Goal: Entertainment & Leisure: Consume media (video, audio)

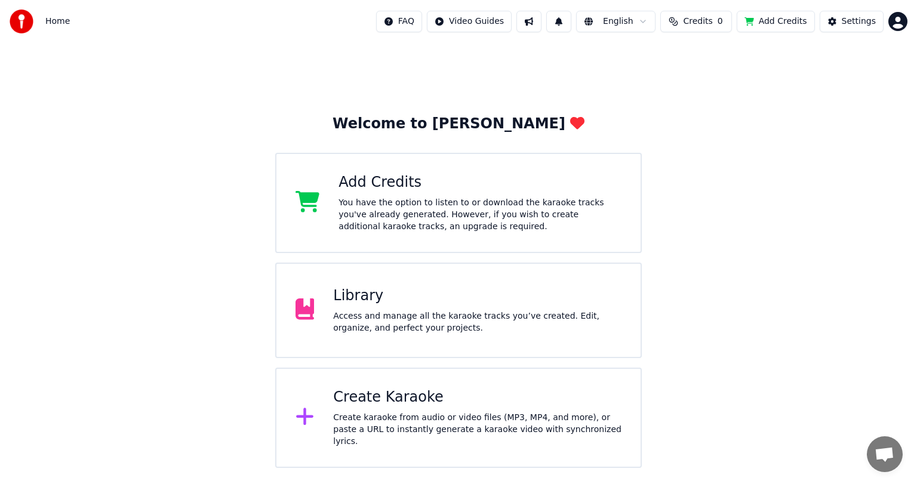
click at [379, 294] on div "Library" at bounding box center [477, 296] width 288 height 19
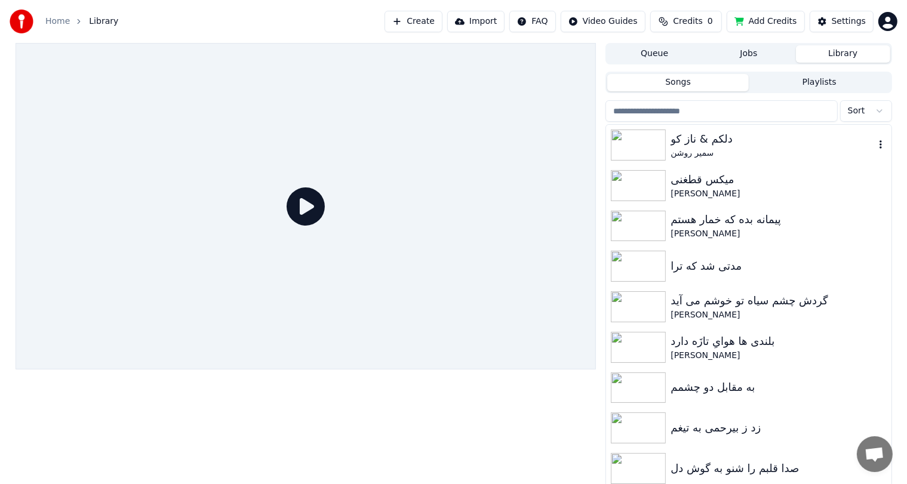
click at [648, 143] on img at bounding box center [638, 145] width 55 height 31
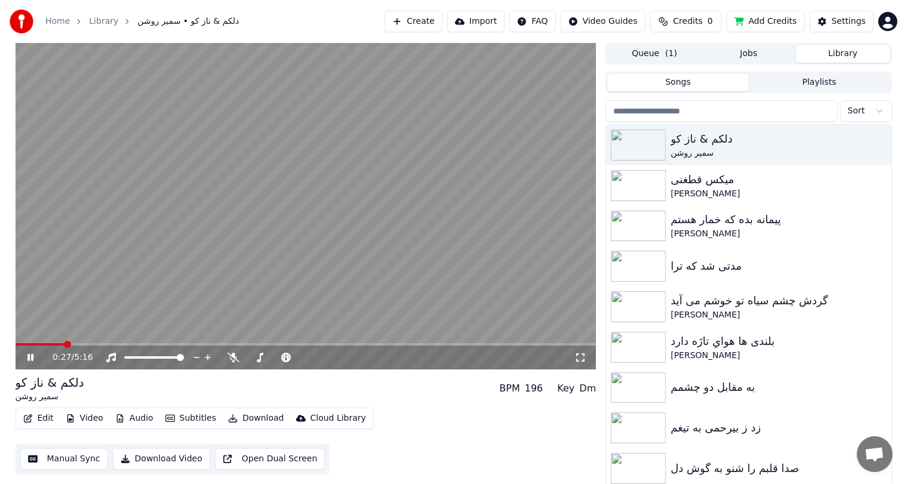
click at [65, 344] on span at bounding box center [306, 344] width 581 height 2
click at [76, 344] on span at bounding box center [73, 344] width 7 height 7
click at [89, 344] on span at bounding box center [306, 344] width 581 height 2
click at [107, 344] on span at bounding box center [306, 344] width 581 height 2
click at [233, 242] on video at bounding box center [306, 206] width 581 height 327
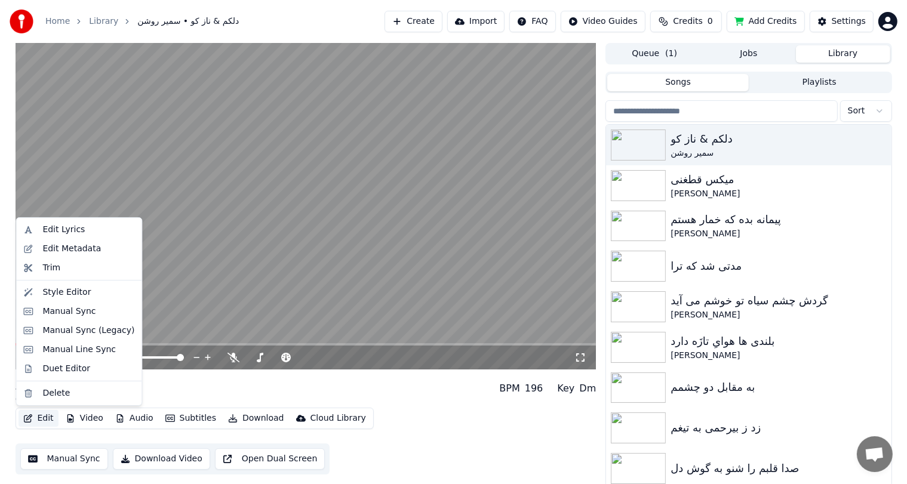
click at [43, 417] on button "Edit" at bounding box center [39, 418] width 40 height 17
click at [59, 256] on div "Edit Metadata" at bounding box center [79, 248] width 121 height 19
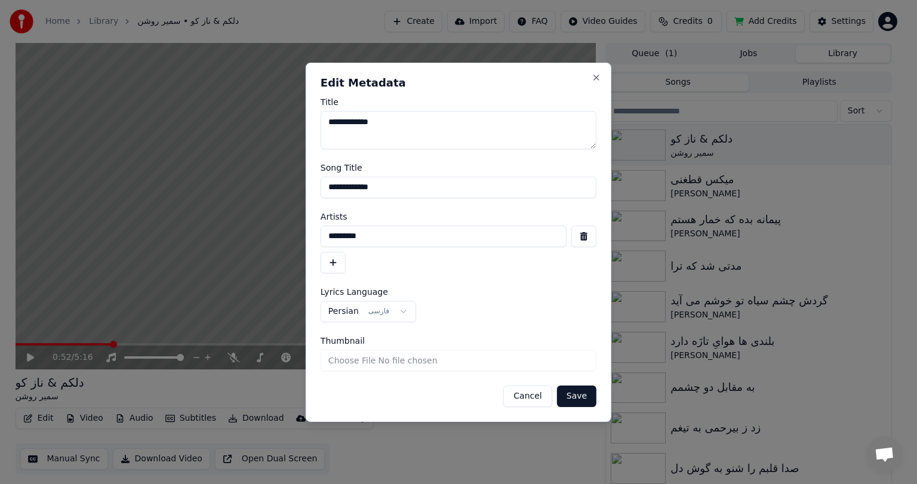
click at [528, 396] on button "Cancel" at bounding box center [527, 396] width 48 height 21
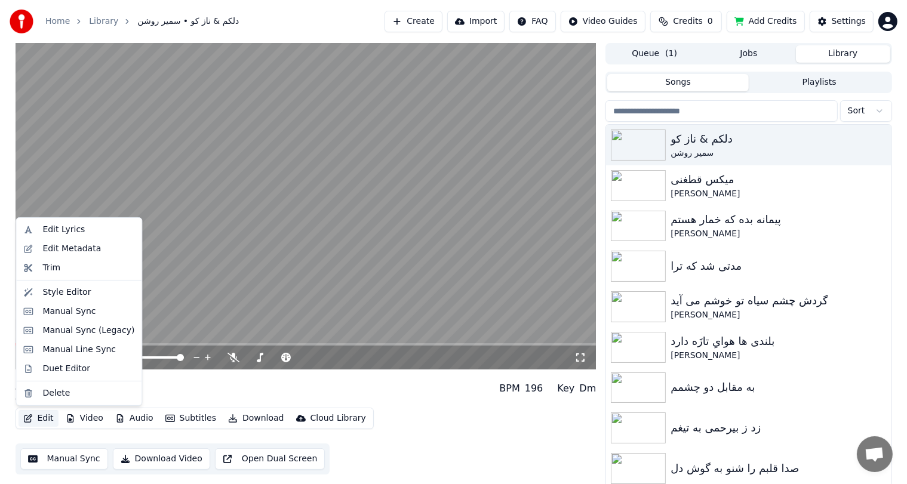
click at [40, 422] on button "Edit" at bounding box center [39, 418] width 40 height 17
click at [64, 284] on div "Style Editor" at bounding box center [79, 292] width 121 height 19
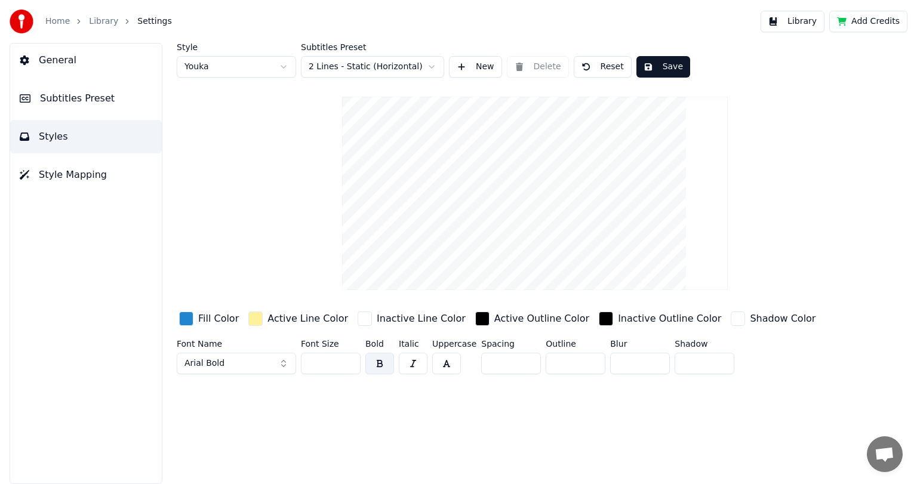
click at [54, 56] on span "General" at bounding box center [58, 60] width 38 height 14
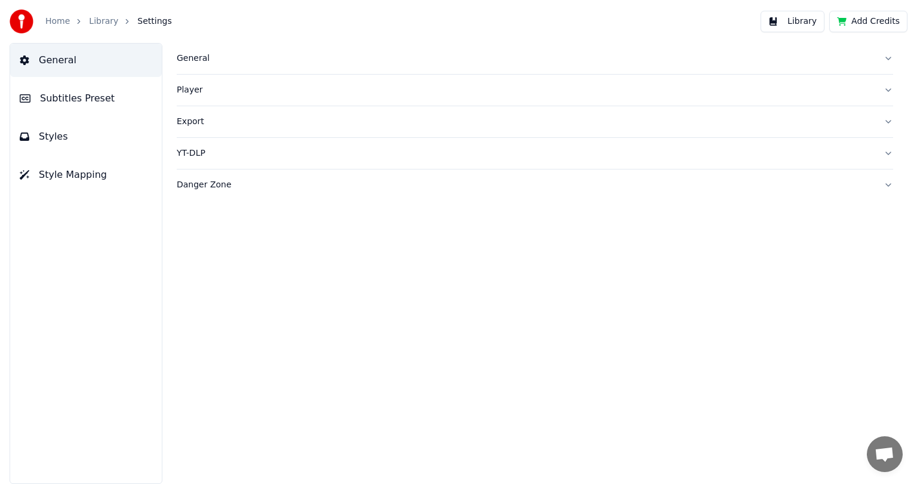
click at [196, 55] on div "General" at bounding box center [525, 59] width 697 height 12
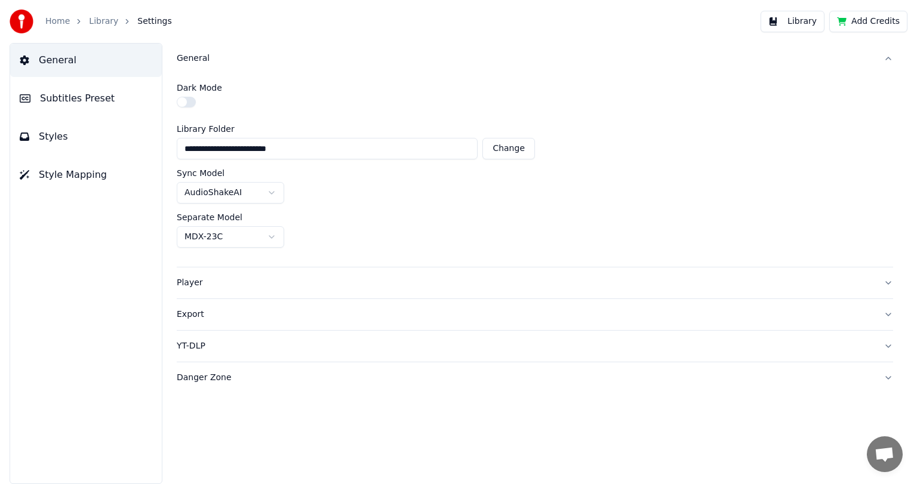
click at [196, 55] on div "General" at bounding box center [525, 59] width 697 height 12
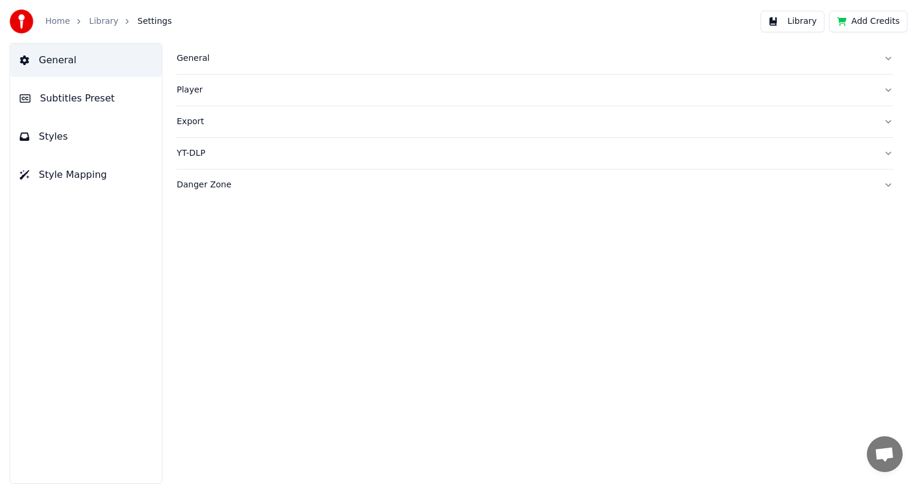
click at [53, 110] on button "Subtitles Preset" at bounding box center [86, 98] width 152 height 33
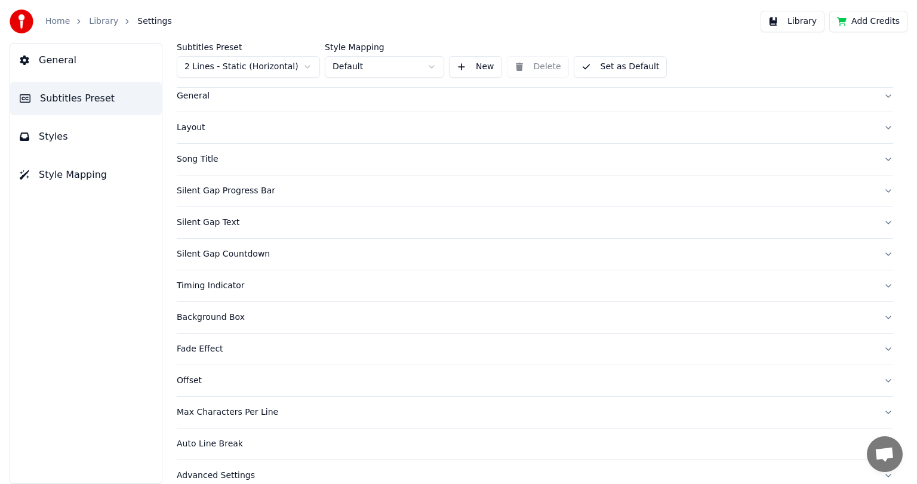
scroll to position [39, 0]
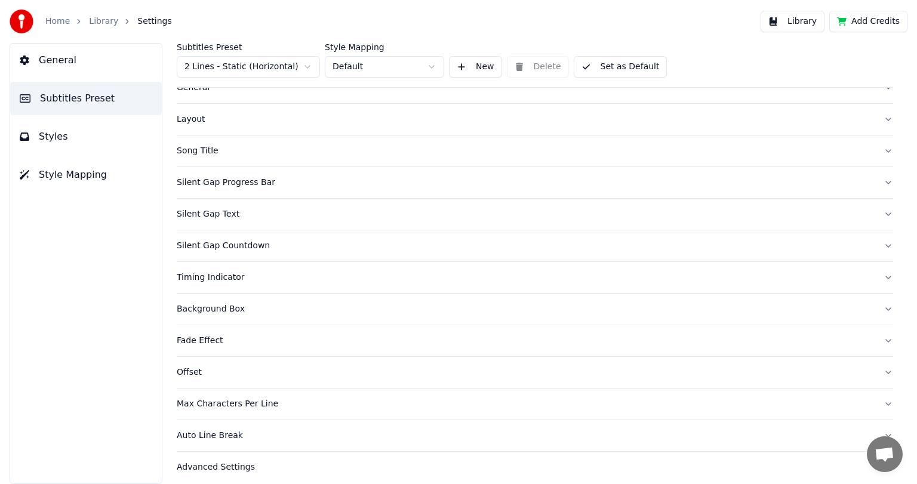
click at [229, 278] on div "Timing Indicator" at bounding box center [525, 278] width 697 height 12
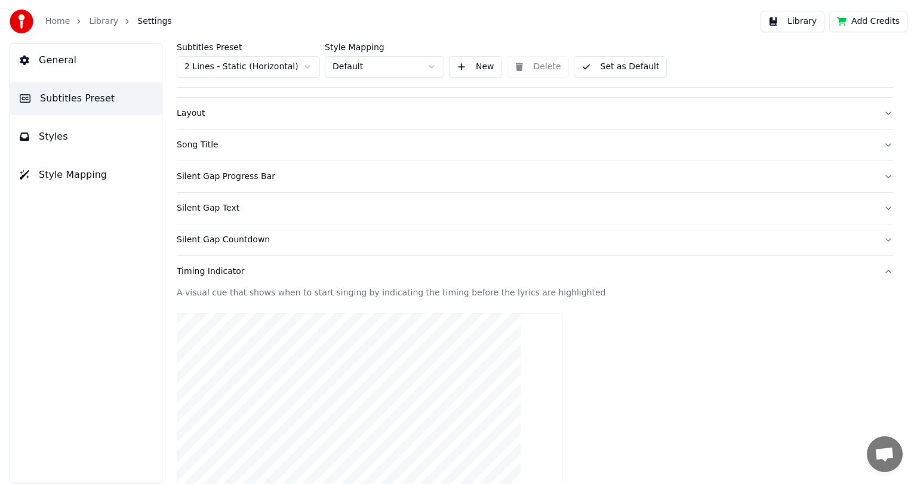
scroll to position [43, 0]
click at [231, 244] on div "Silent Gap Countdown" at bounding box center [525, 242] width 697 height 12
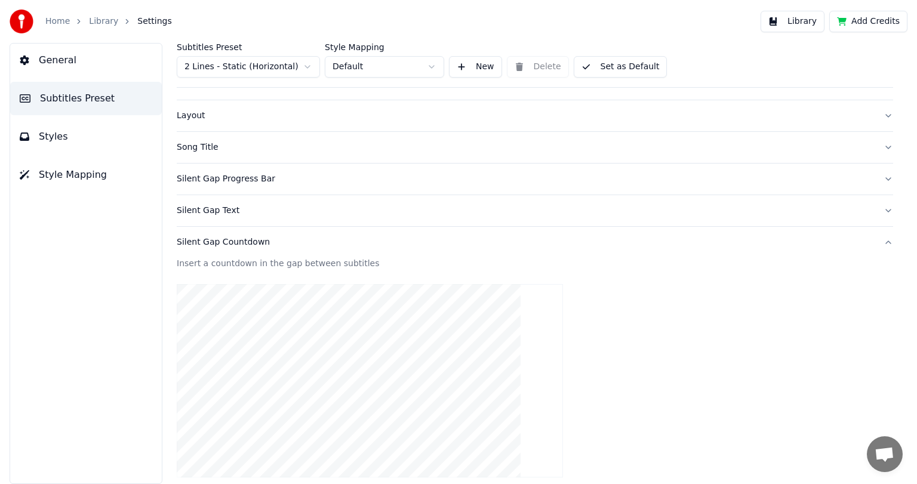
click at [217, 215] on div "Silent Gap Text" at bounding box center [525, 211] width 697 height 12
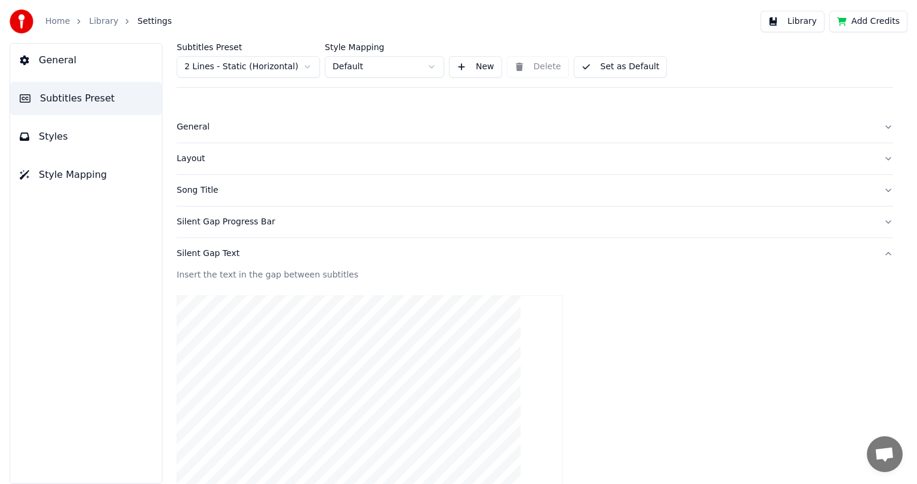
click at [200, 195] on div "Song Title" at bounding box center [525, 190] width 697 height 12
click at [196, 159] on div "Layout" at bounding box center [525, 159] width 697 height 12
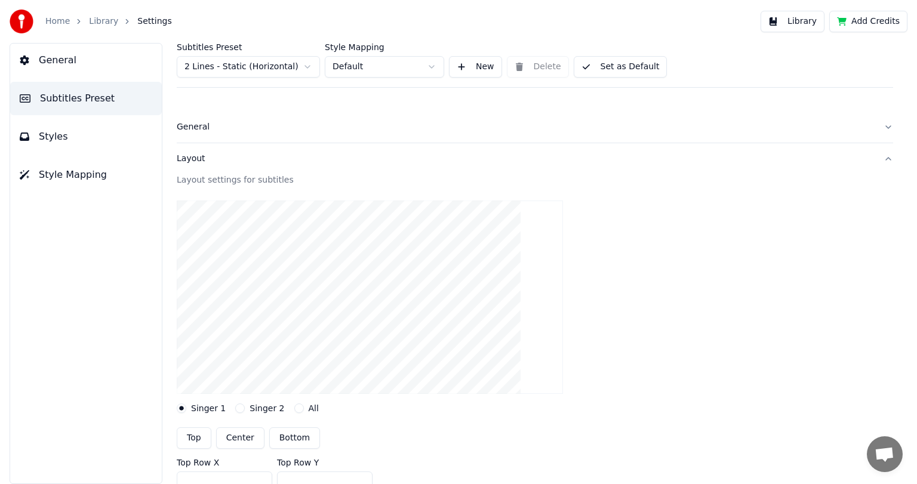
click at [196, 159] on div "Layout" at bounding box center [525, 159] width 697 height 12
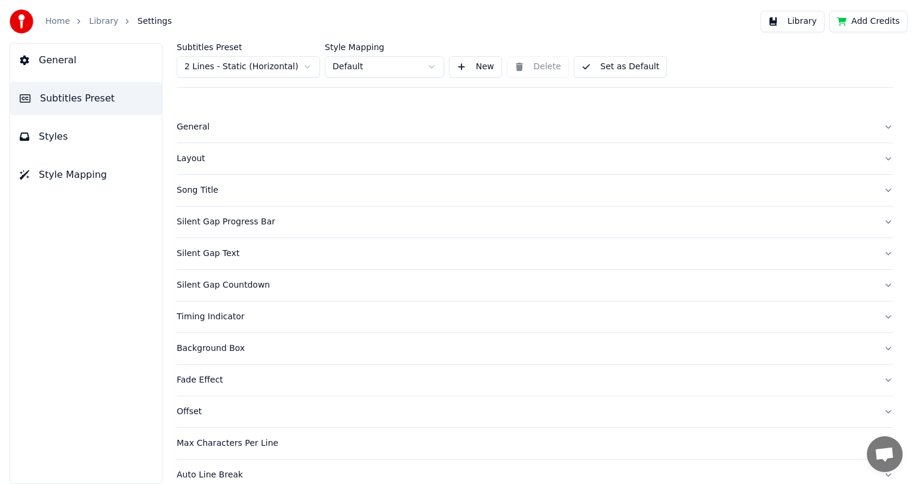
scroll to position [45, 0]
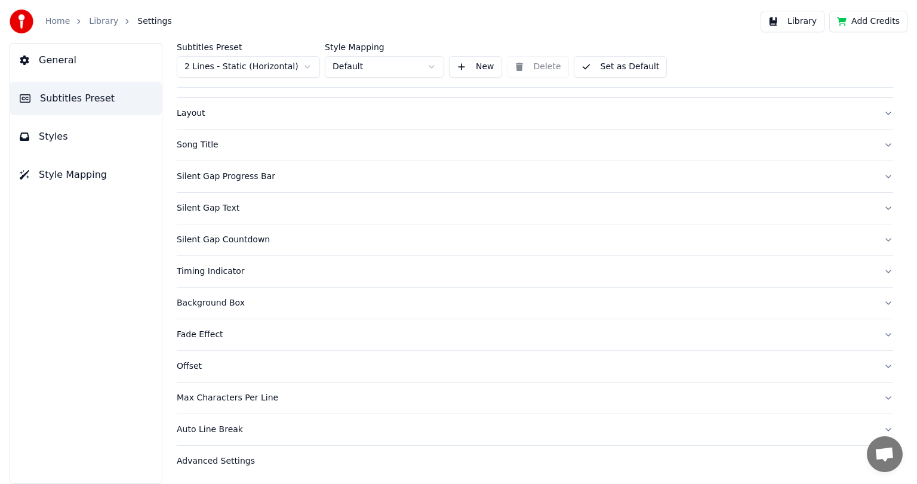
click at [212, 268] on div "Timing Indicator" at bounding box center [525, 272] width 697 height 12
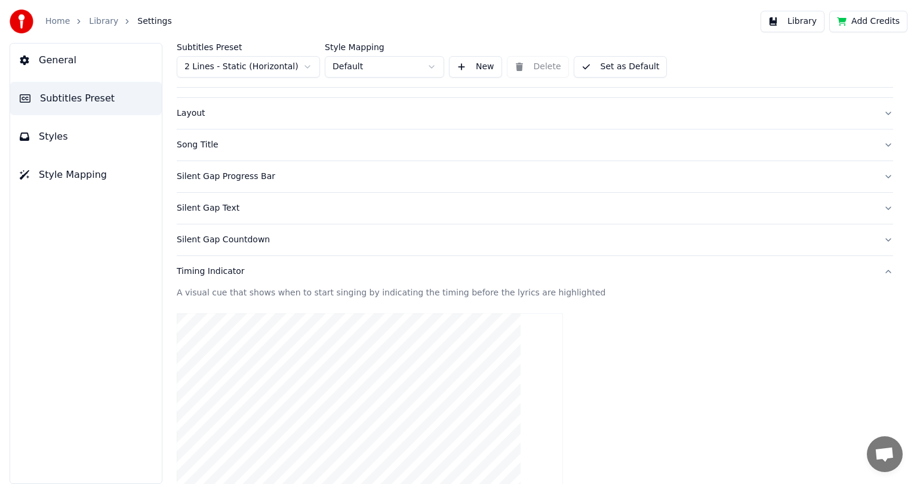
click at [212, 268] on div "Timing Indicator" at bounding box center [525, 272] width 697 height 12
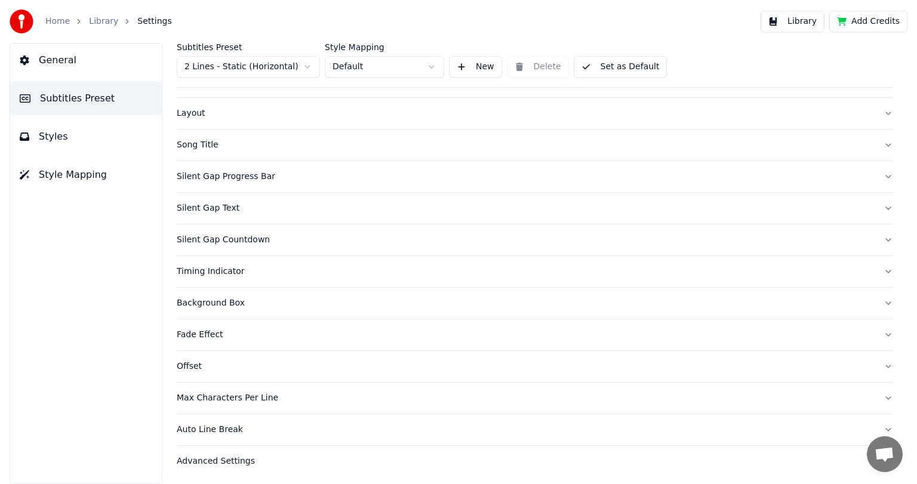
click at [217, 297] on div "Background Box" at bounding box center [525, 303] width 697 height 12
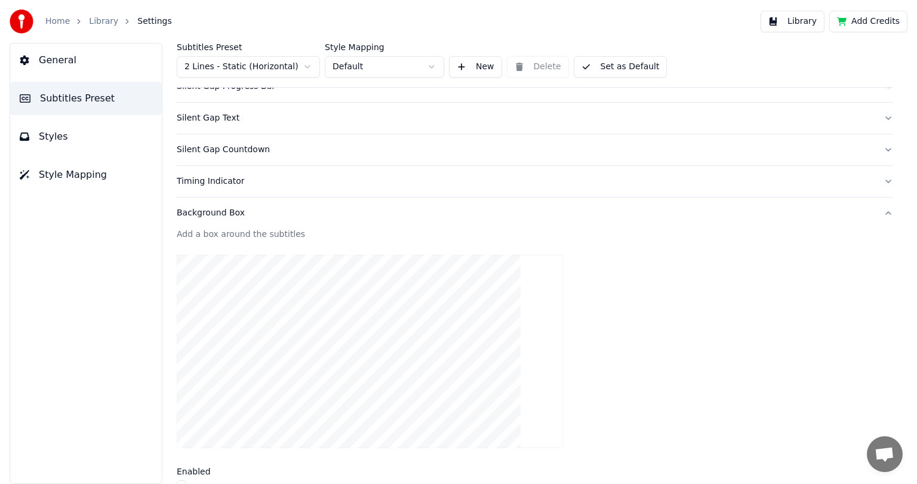
scroll to position [134, 0]
click at [207, 213] on div "Background Box" at bounding box center [525, 215] width 697 height 12
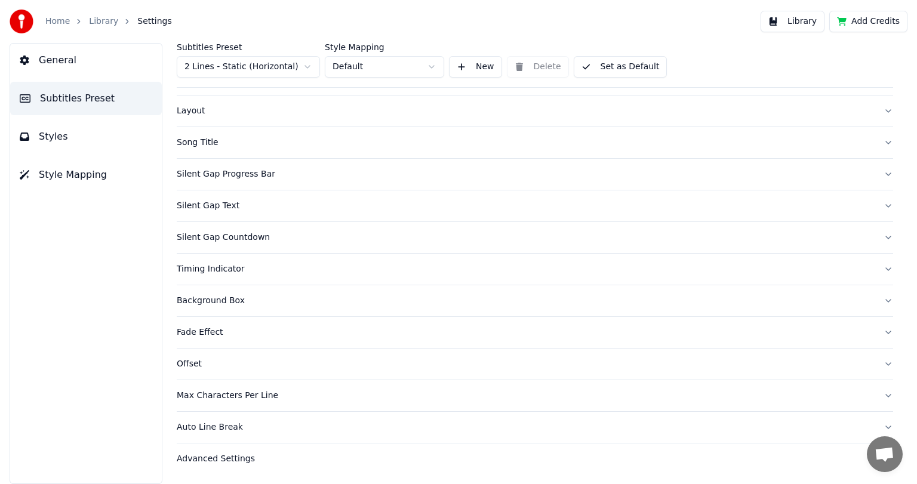
scroll to position [45, 0]
click at [201, 330] on div "Fade Effect" at bounding box center [525, 335] width 697 height 12
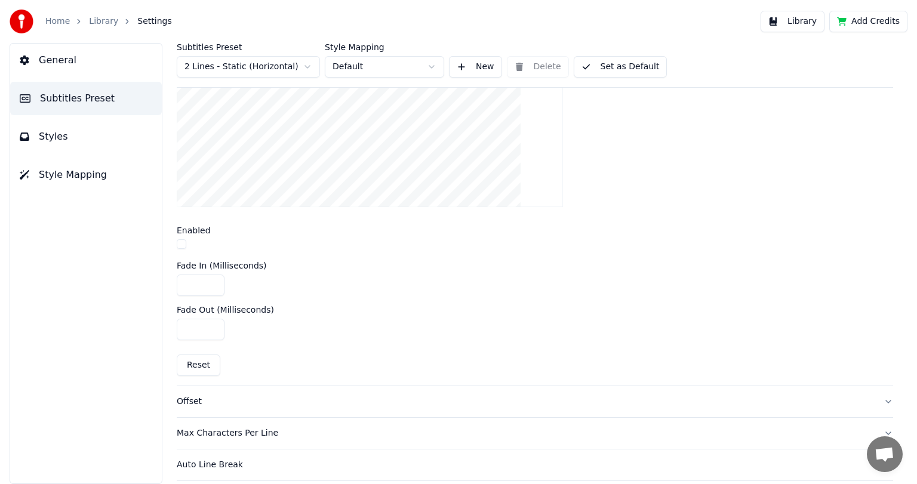
scroll to position [444, 0]
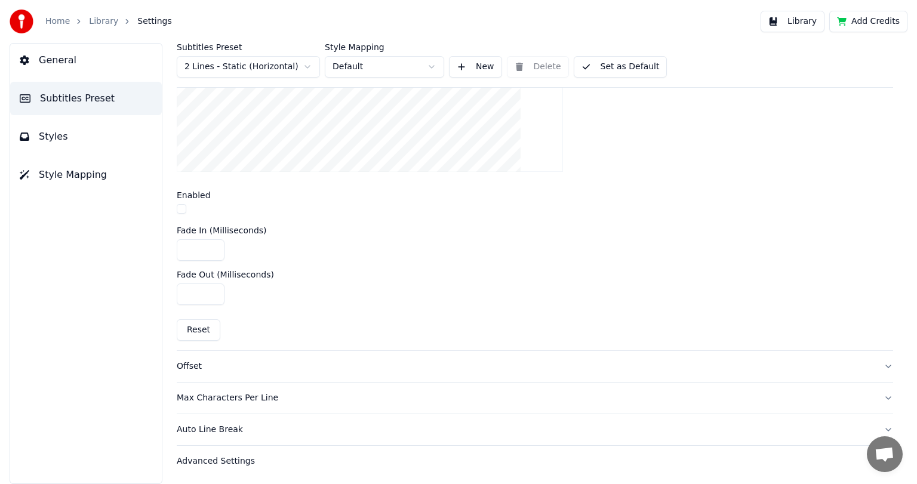
click at [199, 367] on div "Offset" at bounding box center [525, 367] width 697 height 12
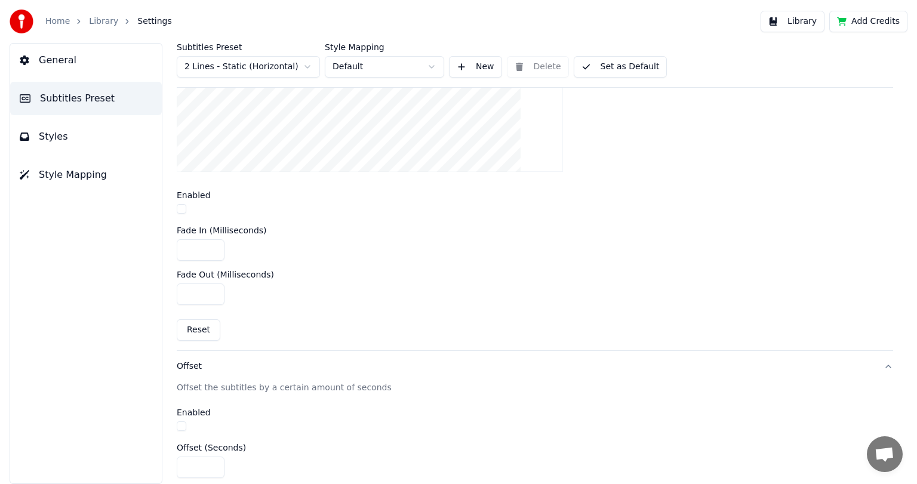
scroll to position [186, 0]
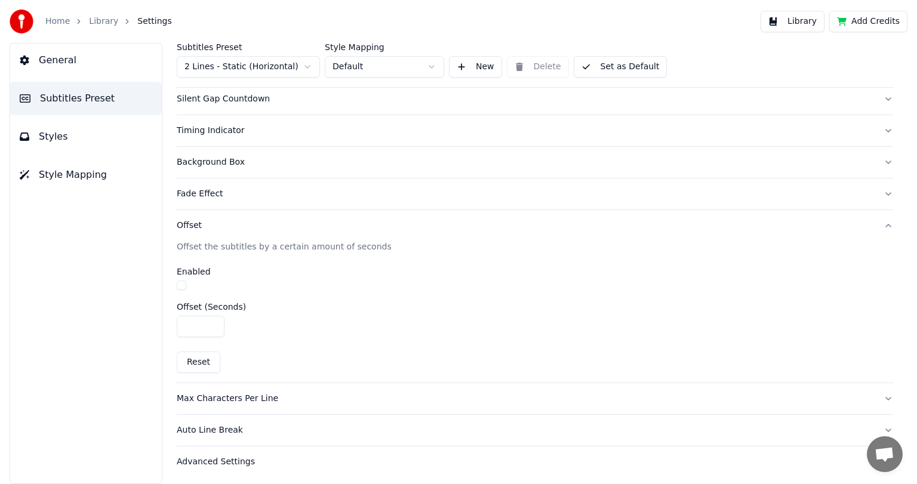
click at [223, 393] on div "Max Characters Per Line" at bounding box center [525, 399] width 697 height 12
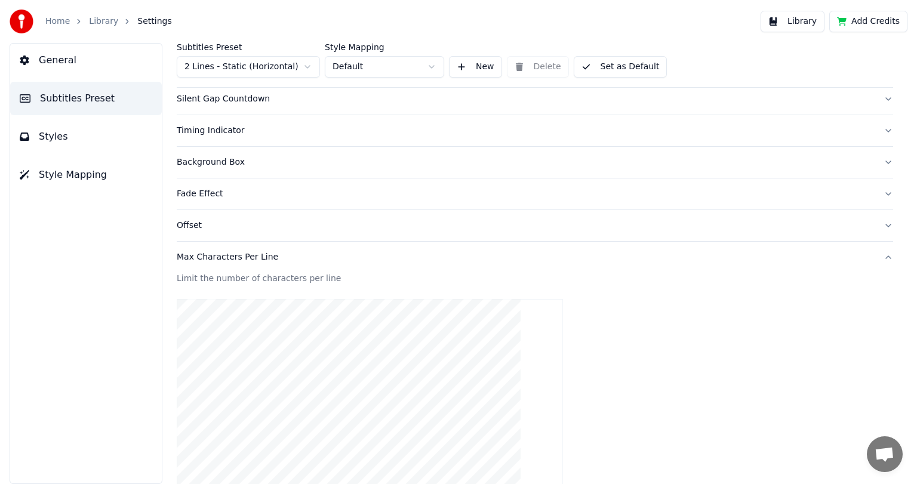
click at [236, 253] on div "Max Characters Per Line" at bounding box center [525, 257] width 697 height 12
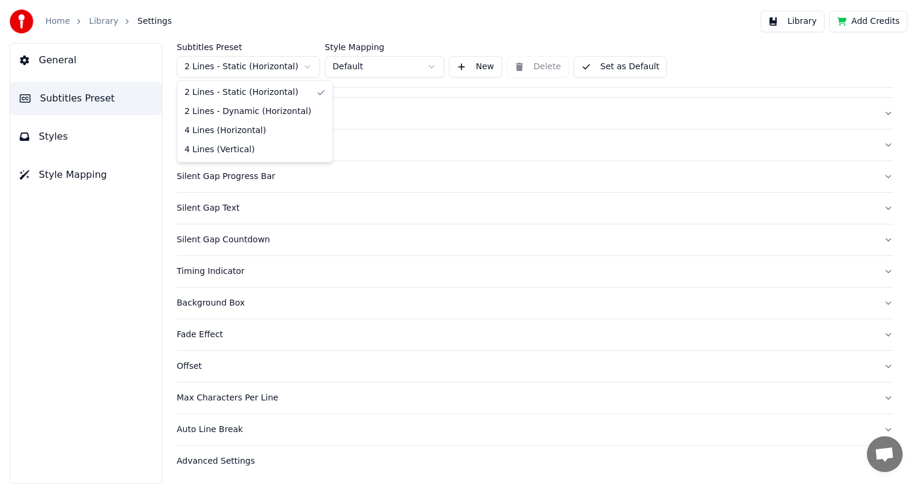
click at [287, 70] on html "Home Library Settings Library Add Credits General Subtitles Preset Styles Style…" at bounding box center [458, 242] width 917 height 484
click at [232, 459] on div "Advanced Settings" at bounding box center [525, 462] width 697 height 12
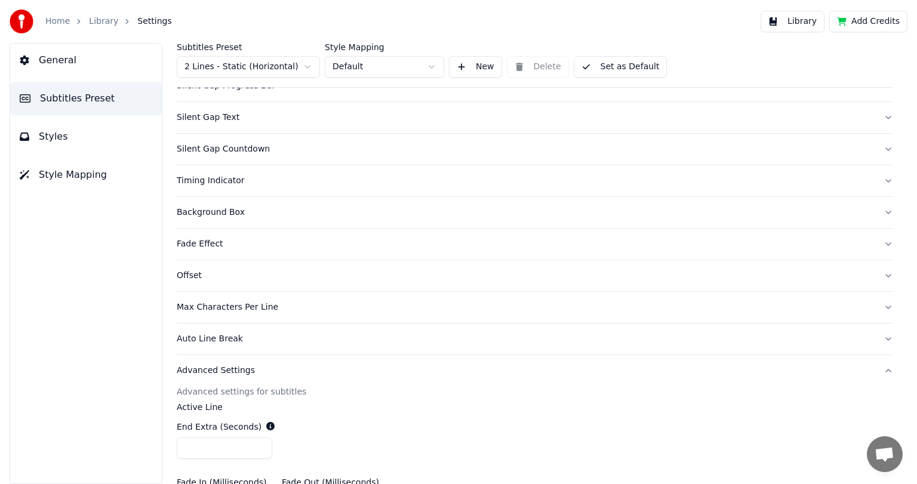
scroll to position [0, 0]
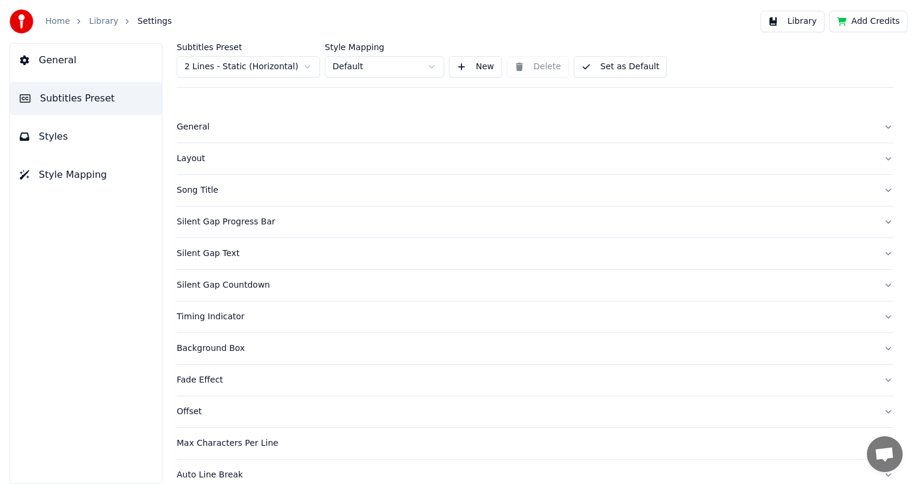
click at [59, 143] on button "Styles" at bounding box center [86, 136] width 152 height 33
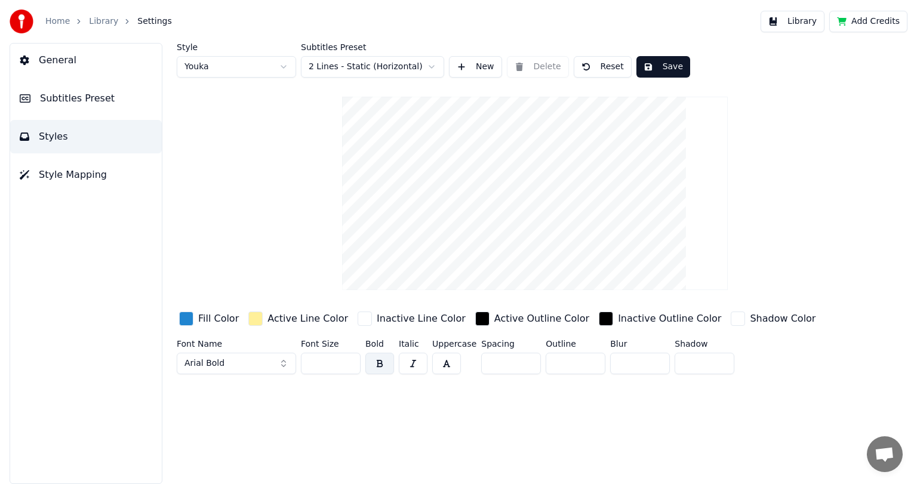
click at [69, 171] on span "Style Mapping" at bounding box center [73, 175] width 68 height 14
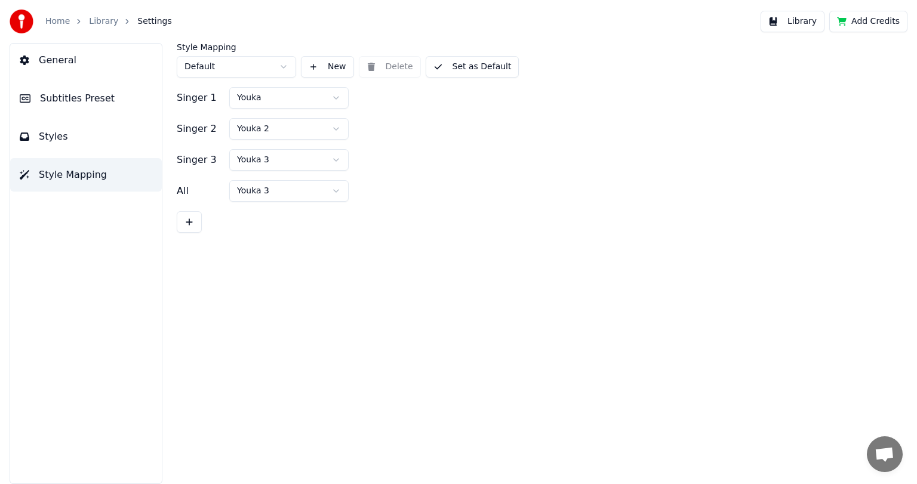
click at [73, 133] on button "Styles" at bounding box center [86, 136] width 152 height 33
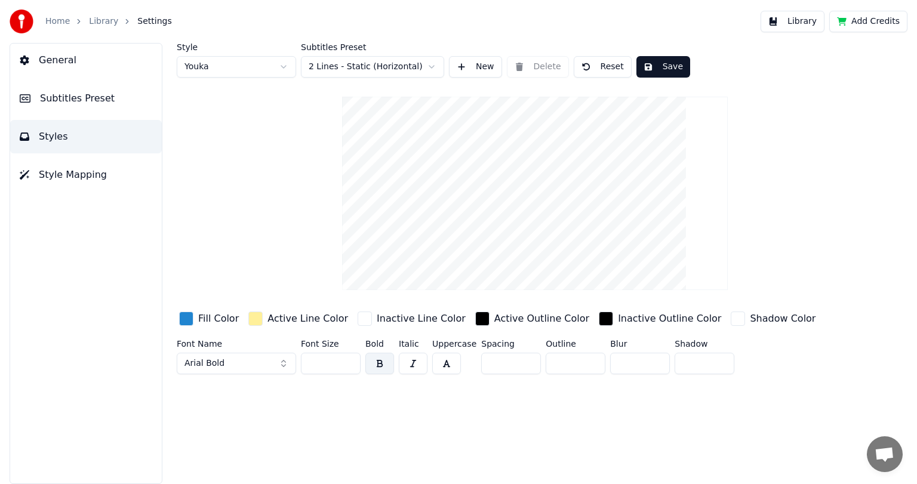
click at [71, 101] on span "Subtitles Preset" at bounding box center [77, 98] width 75 height 14
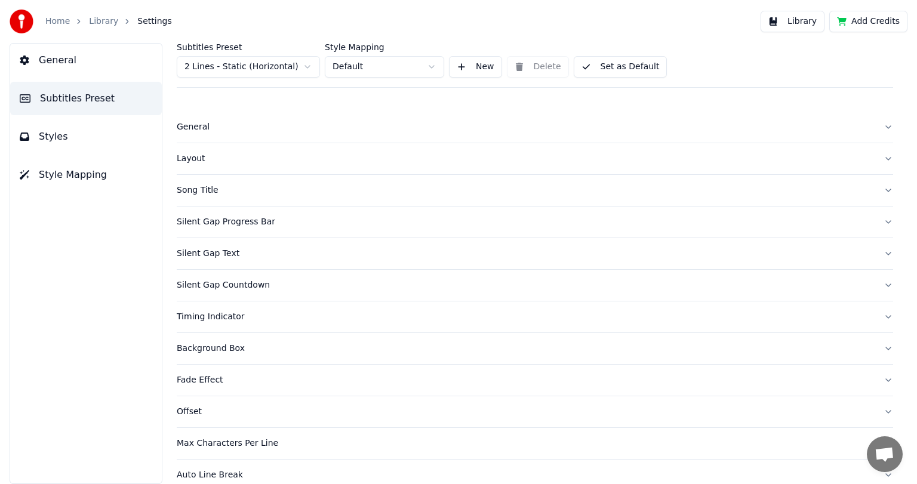
click at [236, 227] on div "Silent Gap Progress Bar" at bounding box center [525, 222] width 697 height 12
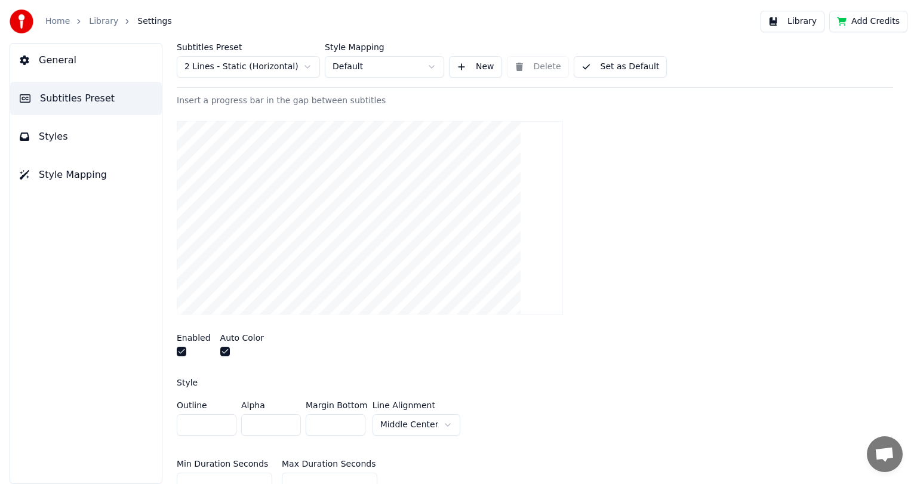
scroll to position [152, 0]
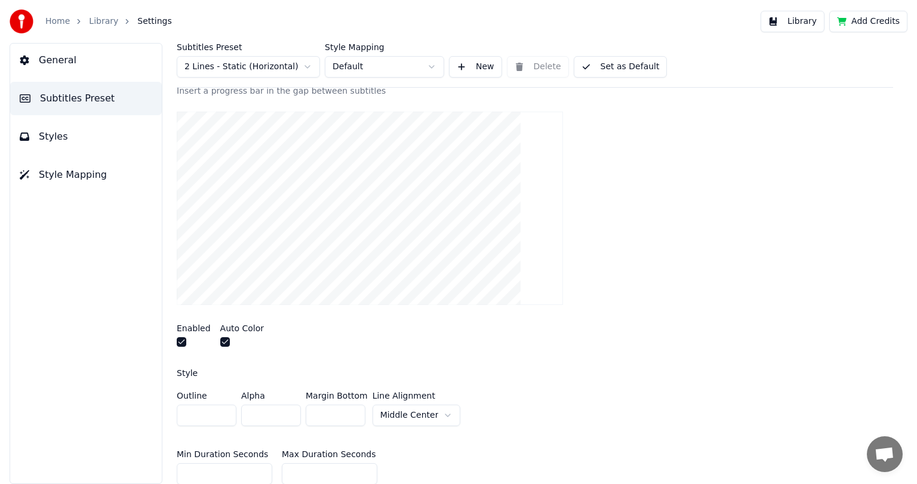
click at [183, 336] on div "Enabled" at bounding box center [194, 337] width 34 height 26
click at [183, 339] on button "button" at bounding box center [182, 342] width 10 height 10
click at [221, 339] on button "button" at bounding box center [225, 342] width 10 height 10
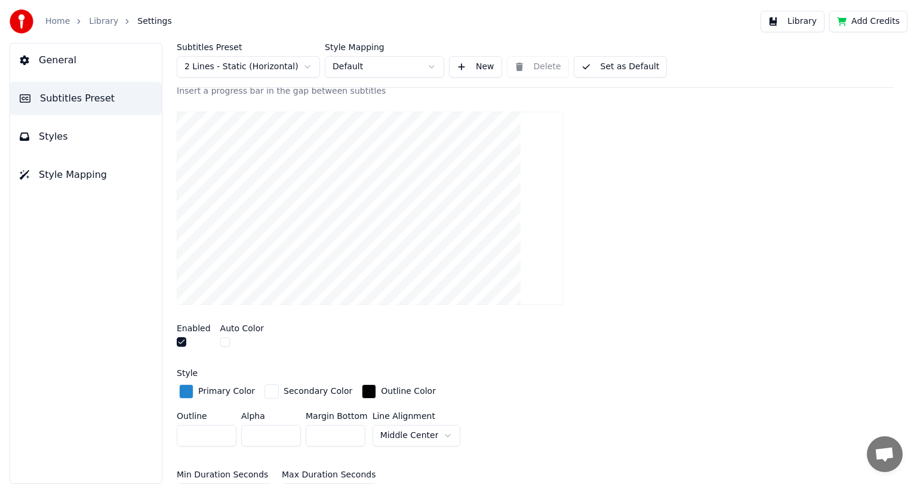
click at [221, 339] on button "button" at bounding box center [225, 342] width 10 height 10
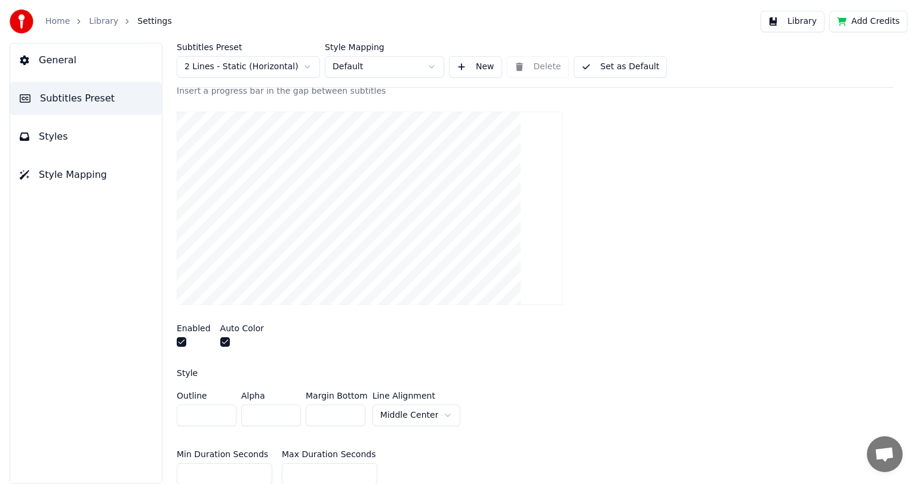
click at [221, 339] on button "button" at bounding box center [225, 342] width 10 height 10
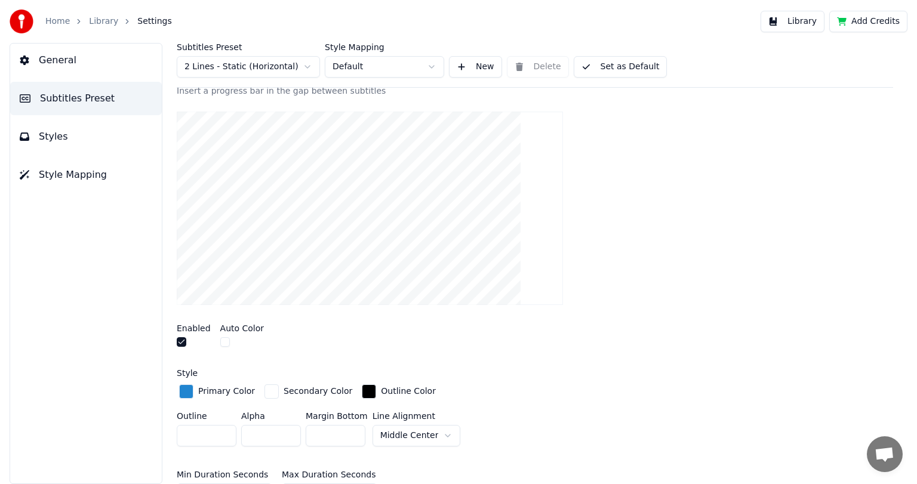
click at [221, 339] on button "button" at bounding box center [225, 342] width 10 height 10
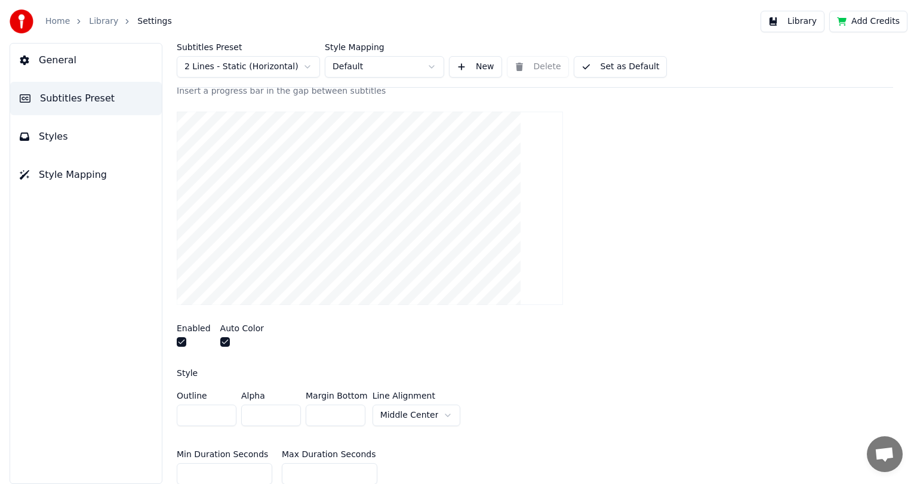
click at [221, 339] on button "button" at bounding box center [225, 342] width 10 height 10
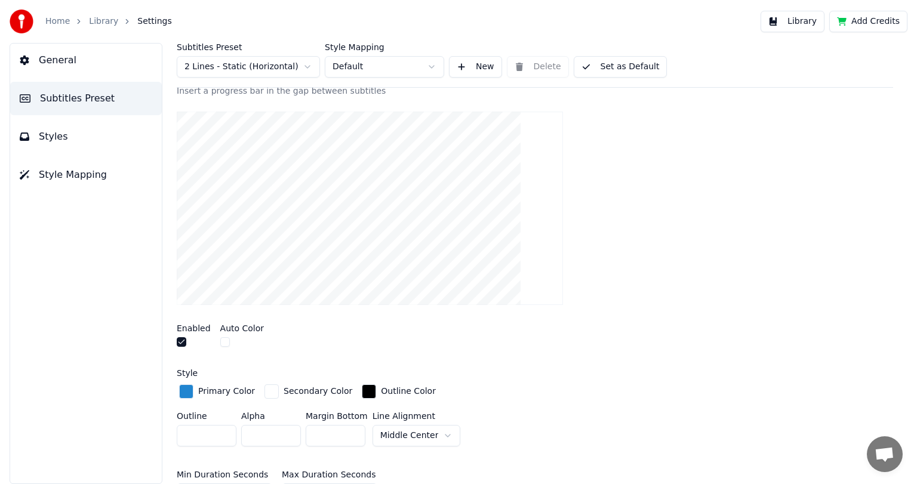
click at [221, 339] on button "button" at bounding box center [225, 342] width 10 height 10
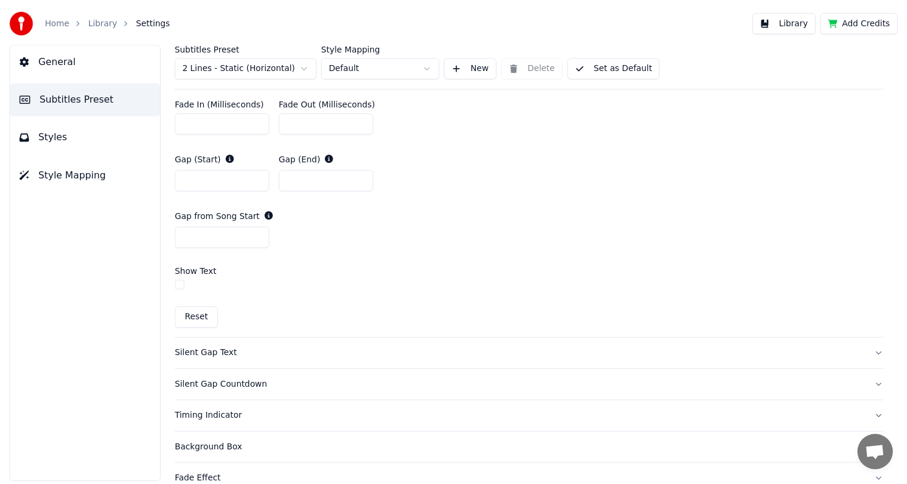
scroll to position [0, 0]
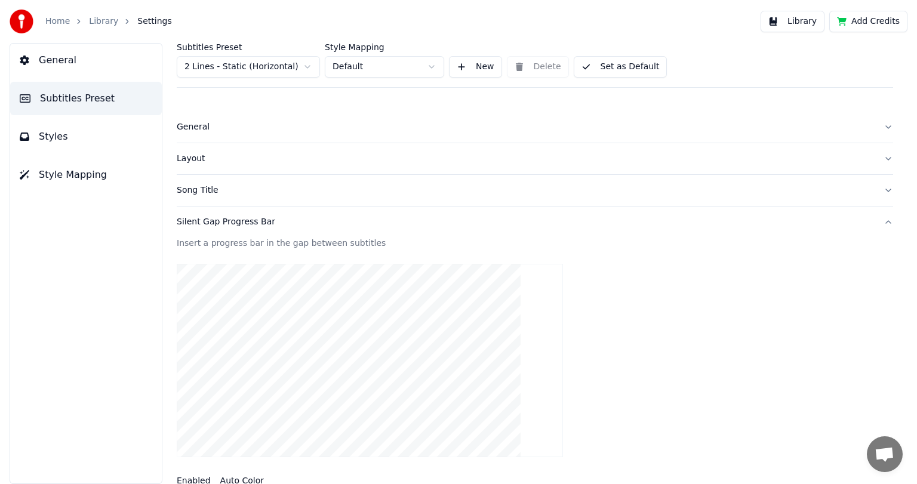
click at [795, 21] on button "Library" at bounding box center [793, 21] width 64 height 21
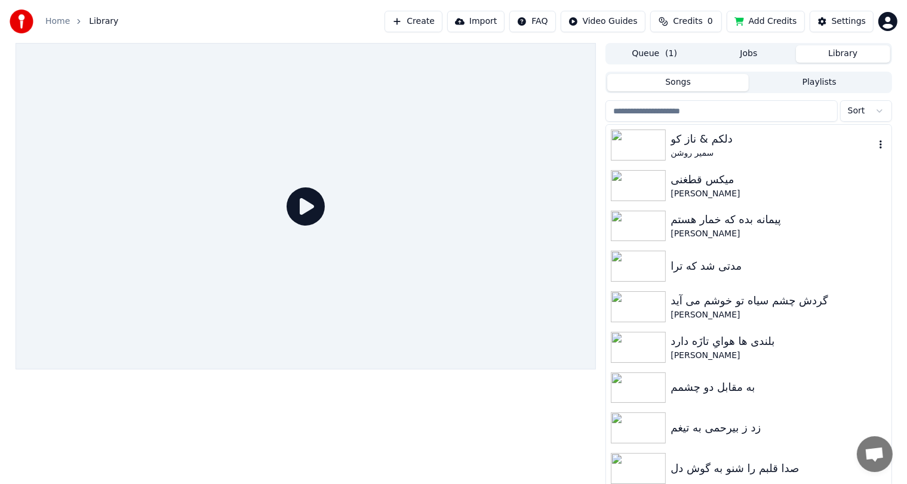
click at [642, 144] on img at bounding box center [638, 145] width 55 height 31
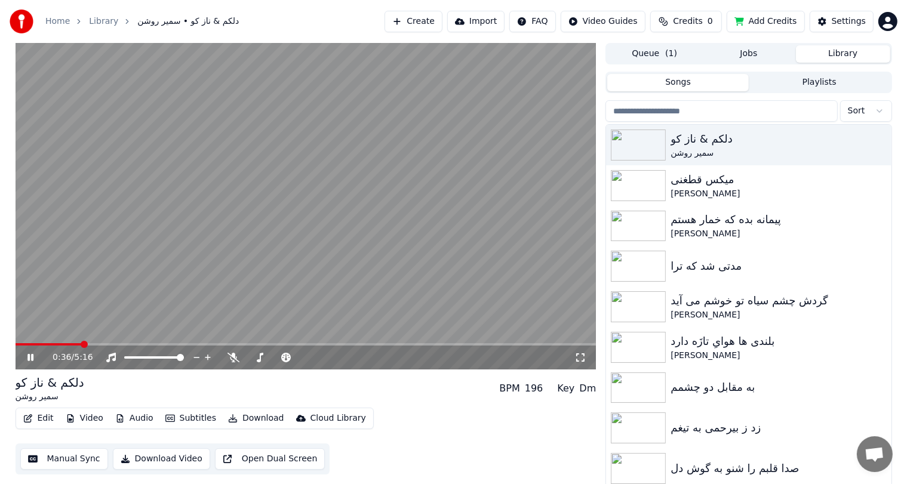
click at [82, 345] on span at bounding box center [306, 344] width 581 height 2
click at [107, 343] on span at bounding box center [306, 344] width 581 height 2
click at [230, 361] on icon at bounding box center [233, 358] width 12 height 10
click at [181, 193] on video at bounding box center [306, 206] width 581 height 327
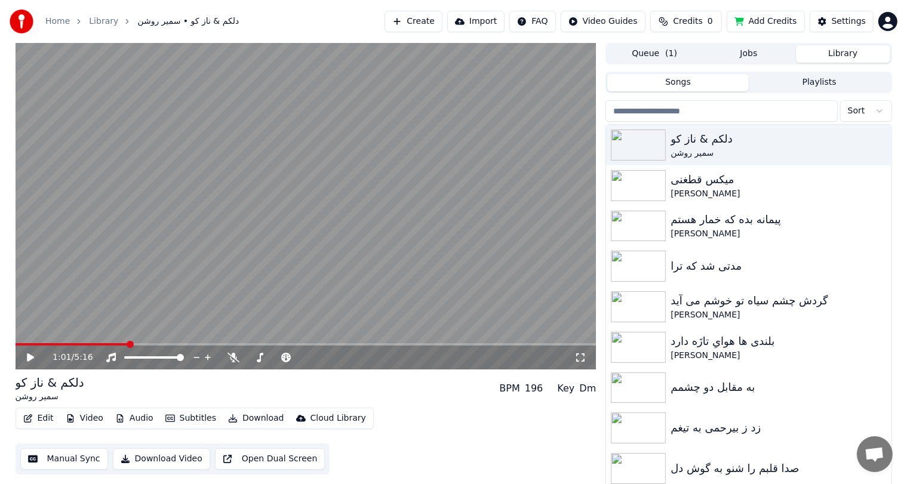
scroll to position [3, 0]
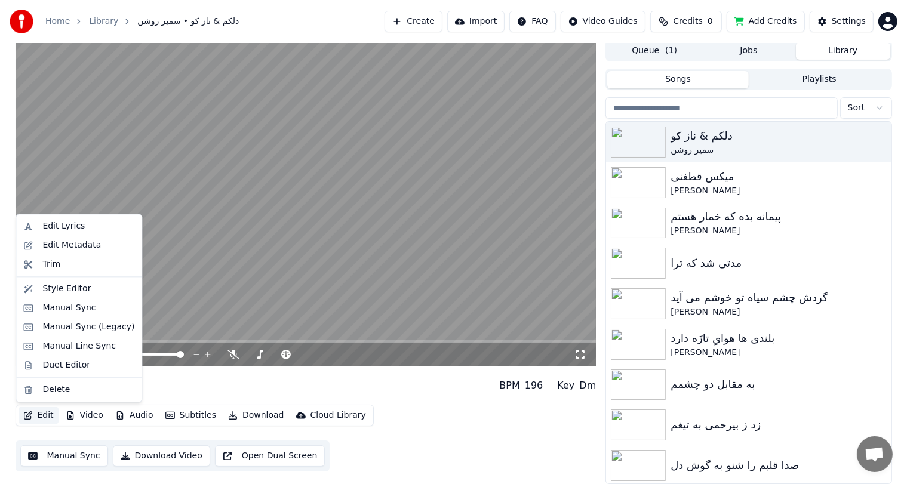
click at [41, 407] on button "Edit" at bounding box center [39, 415] width 40 height 17
click at [62, 302] on div "Manual Sync" at bounding box center [68, 308] width 53 height 12
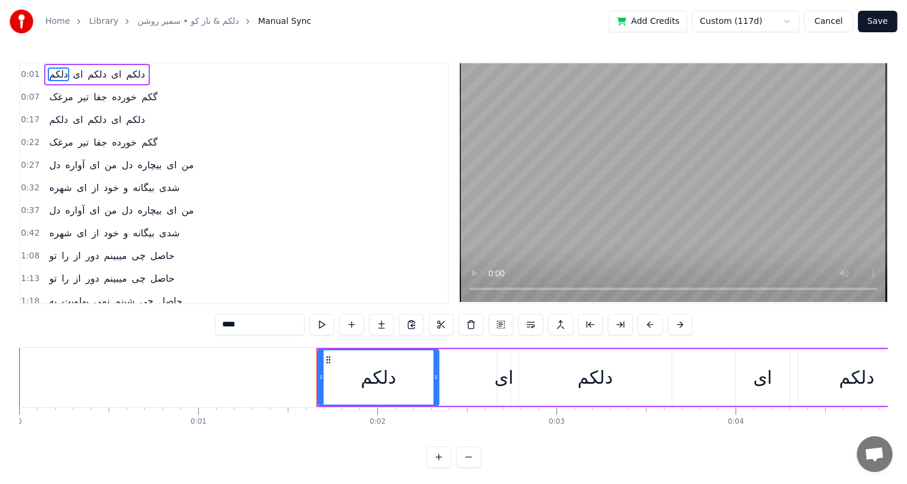
click at [829, 19] on button "Cancel" at bounding box center [828, 21] width 48 height 21
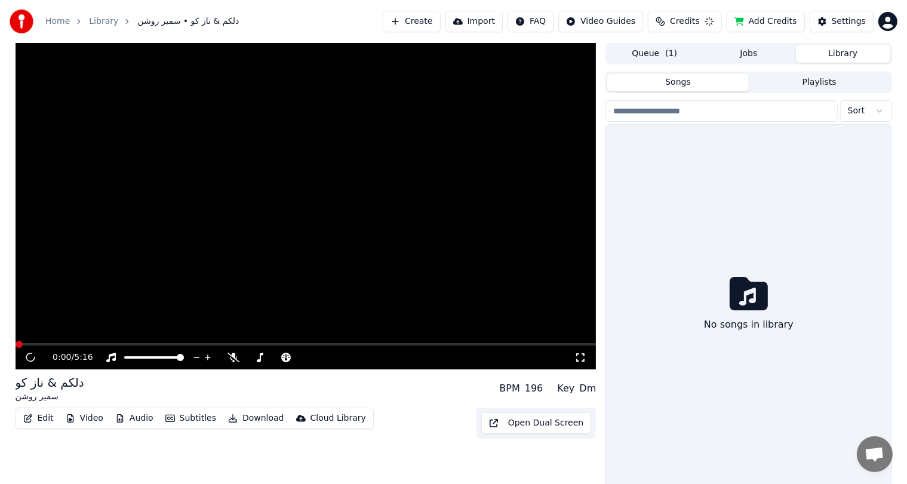
scroll to position [3, 0]
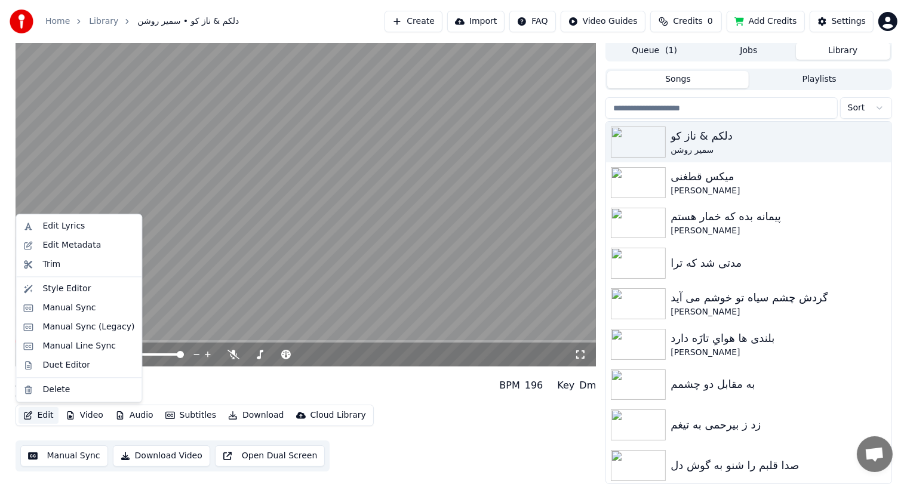
click at [38, 413] on button "Edit" at bounding box center [39, 415] width 40 height 17
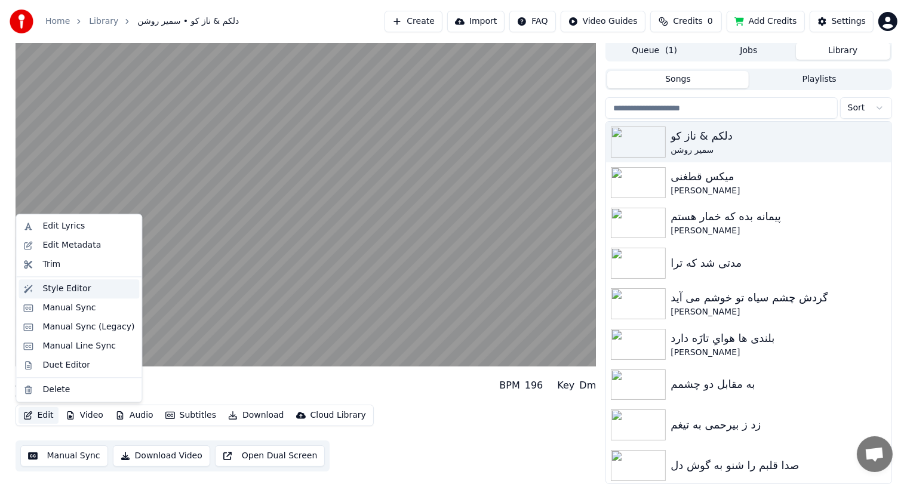
click at [75, 286] on div "Style Editor" at bounding box center [66, 289] width 48 height 12
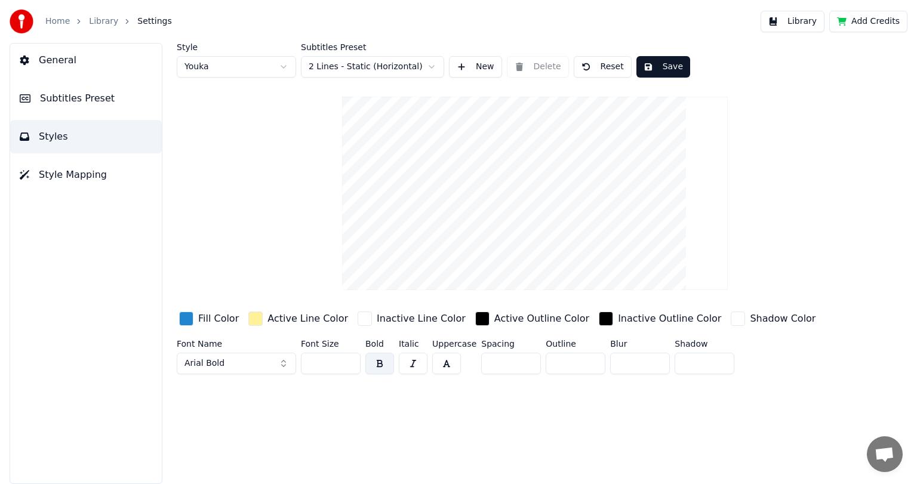
click at [50, 91] on span "Subtitles Preset" at bounding box center [77, 98] width 75 height 14
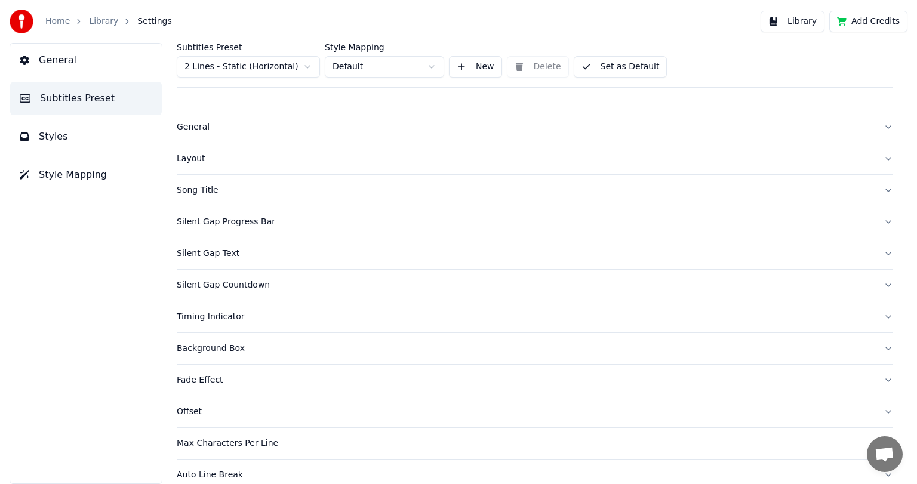
scroll to position [45, 0]
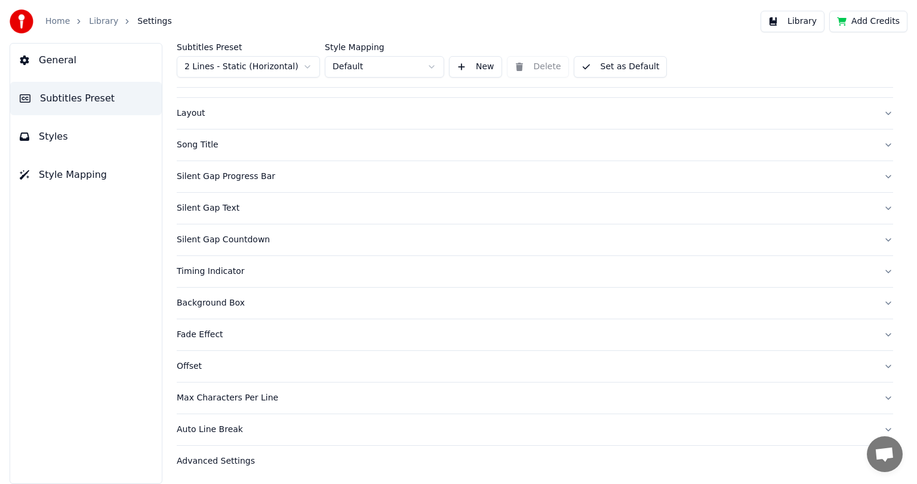
click at [237, 176] on div "Silent Gap Progress Bar" at bounding box center [525, 177] width 697 height 12
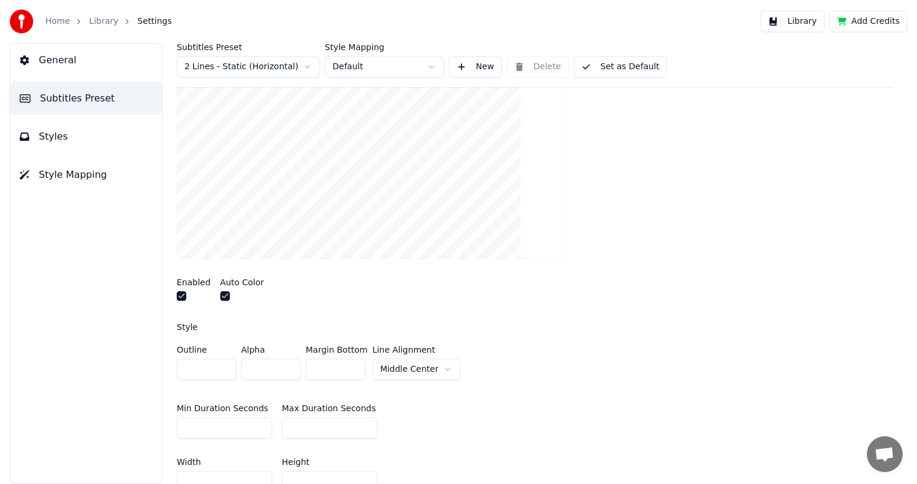
scroll to position [198, 0]
click at [222, 296] on button "button" at bounding box center [225, 296] width 10 height 10
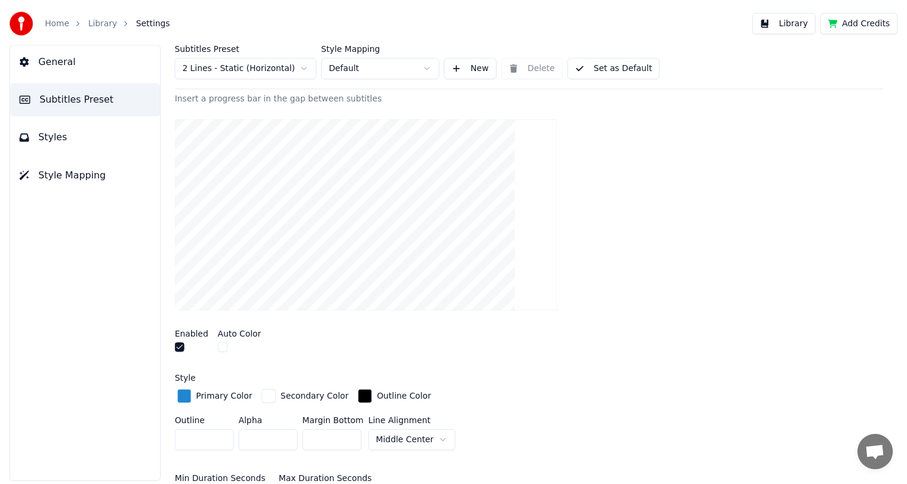
scroll to position [147, 0]
click at [623, 66] on button "Set as Default" at bounding box center [621, 66] width 94 height 21
click at [611, 66] on button "Done" at bounding box center [602, 66] width 57 height 21
click at [91, 24] on link "Library" at bounding box center [103, 22] width 29 height 12
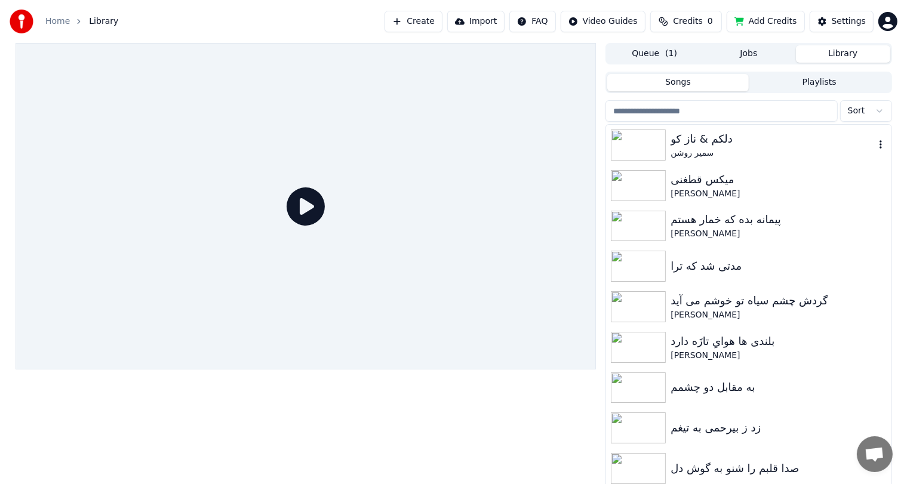
click at [661, 131] on img at bounding box center [638, 145] width 55 height 31
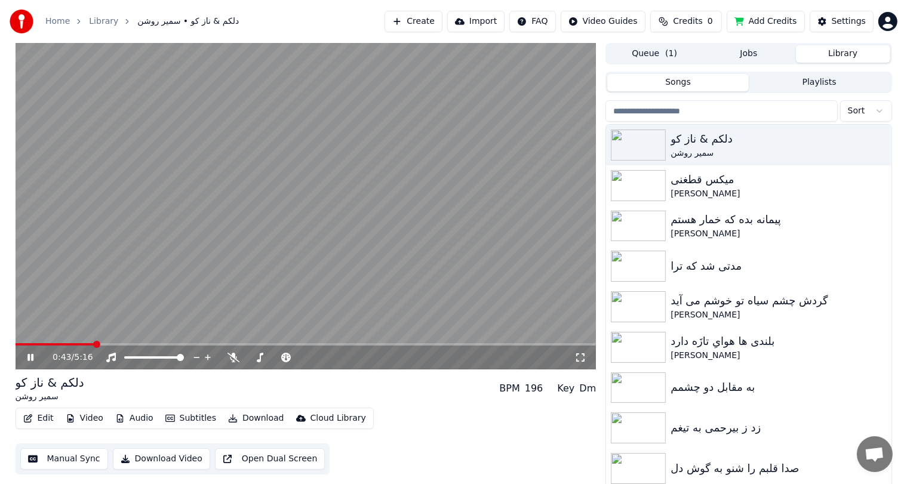
click at [94, 344] on span at bounding box center [306, 344] width 581 height 2
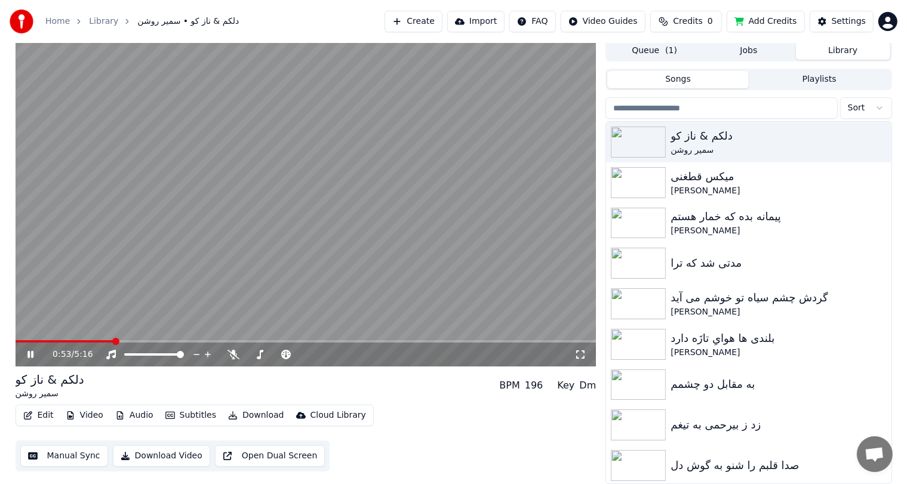
click at [217, 209] on video at bounding box center [306, 203] width 581 height 327
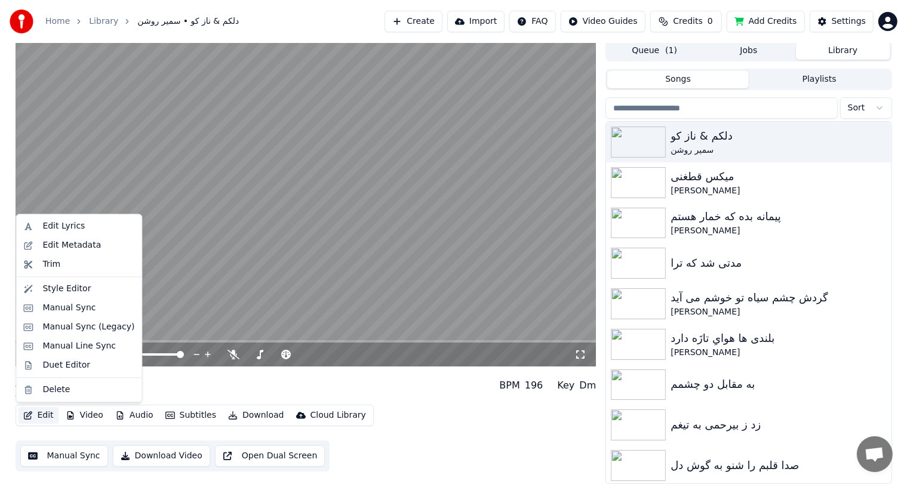
click at [36, 416] on button "Edit" at bounding box center [39, 415] width 40 height 17
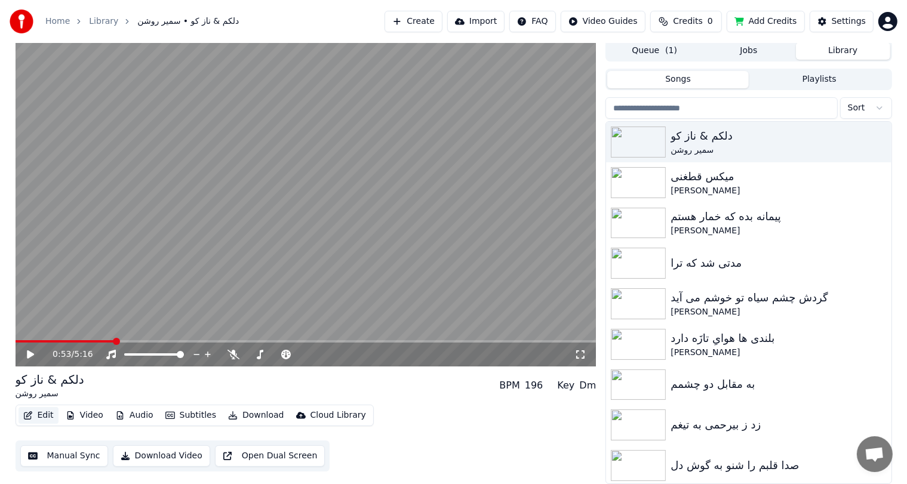
click at [36, 416] on button "Edit" at bounding box center [39, 415] width 40 height 17
click at [81, 454] on button "Manual Sync" at bounding box center [64, 455] width 88 height 21
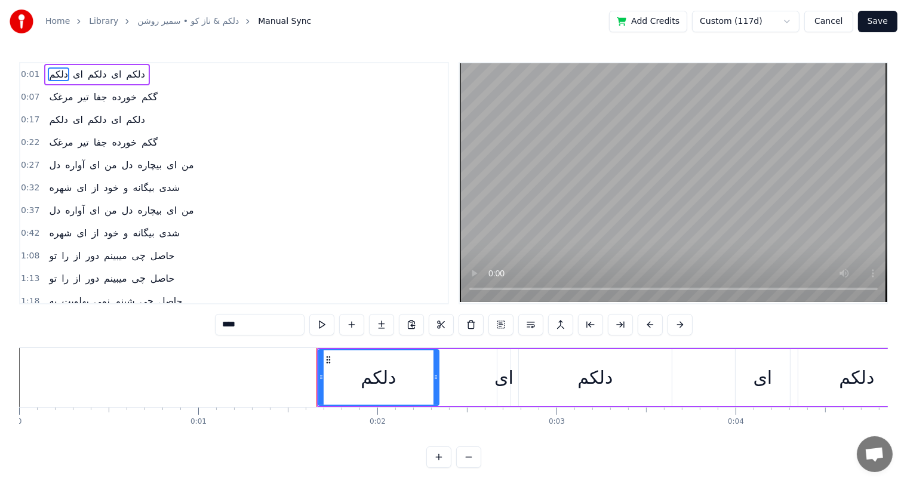
click at [55, 21] on link "Home" at bounding box center [57, 22] width 24 height 12
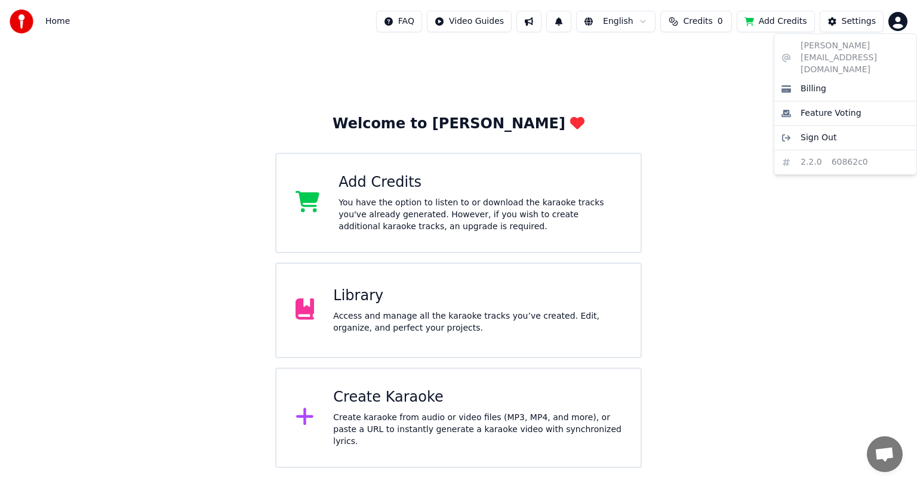
click at [897, 19] on html "Home FAQ Video Guides English Credits 0 Add Credits Settings Welcome to Youka A…" at bounding box center [458, 234] width 917 height 468
click at [710, 106] on html "Home FAQ Video Guides English Credits 0 Add Credits Settings Welcome to Youka A…" at bounding box center [458, 234] width 917 height 468
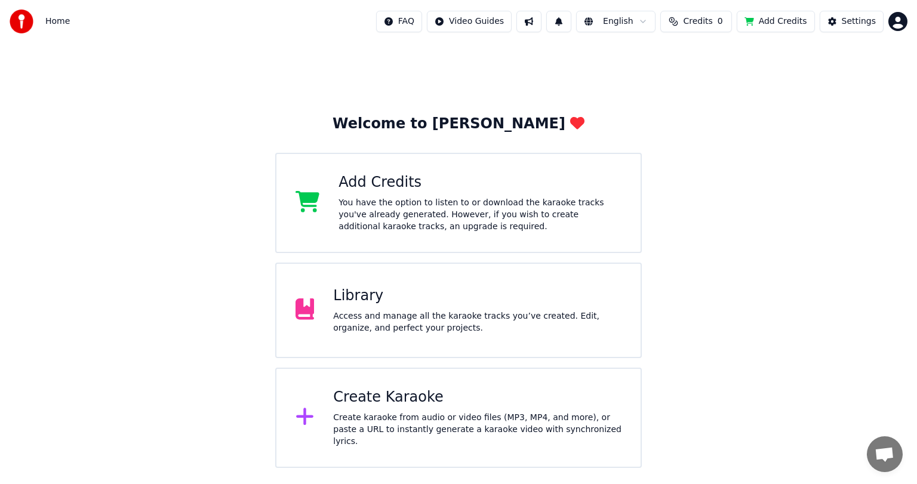
click at [392, 301] on div "Library" at bounding box center [477, 296] width 288 height 19
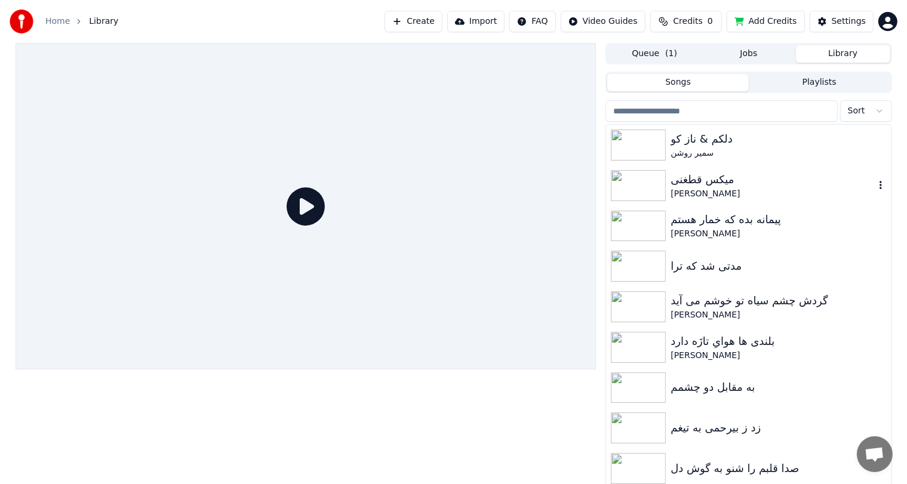
click at [636, 186] on img at bounding box center [638, 185] width 55 height 31
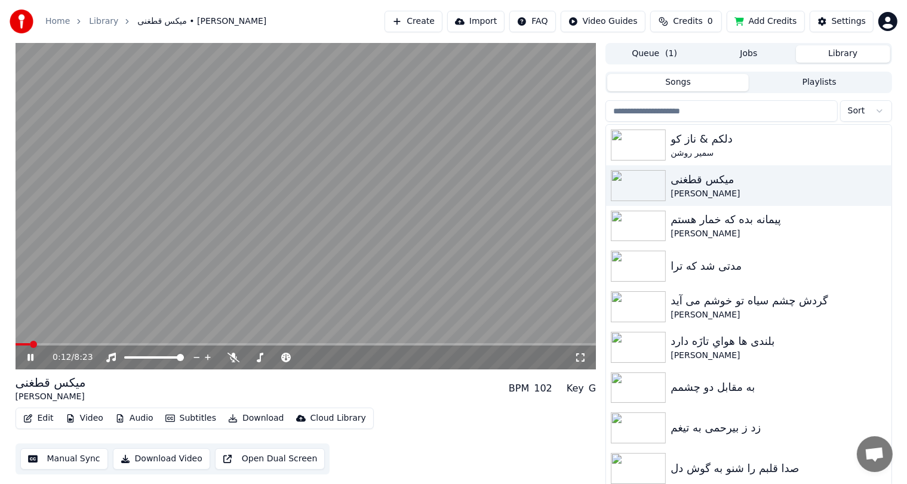
click at [278, 168] on video at bounding box center [306, 206] width 581 height 327
click at [93, 21] on link "Library" at bounding box center [103, 22] width 29 height 12
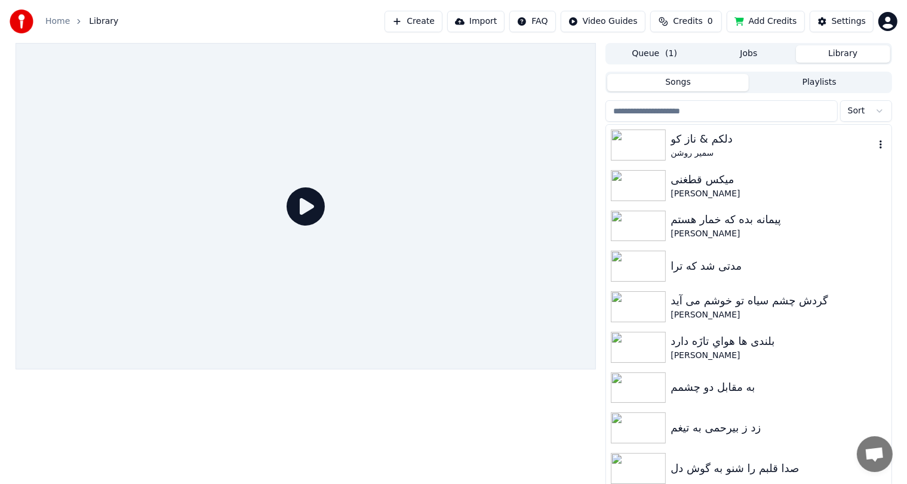
click at [639, 148] on img at bounding box center [638, 145] width 55 height 31
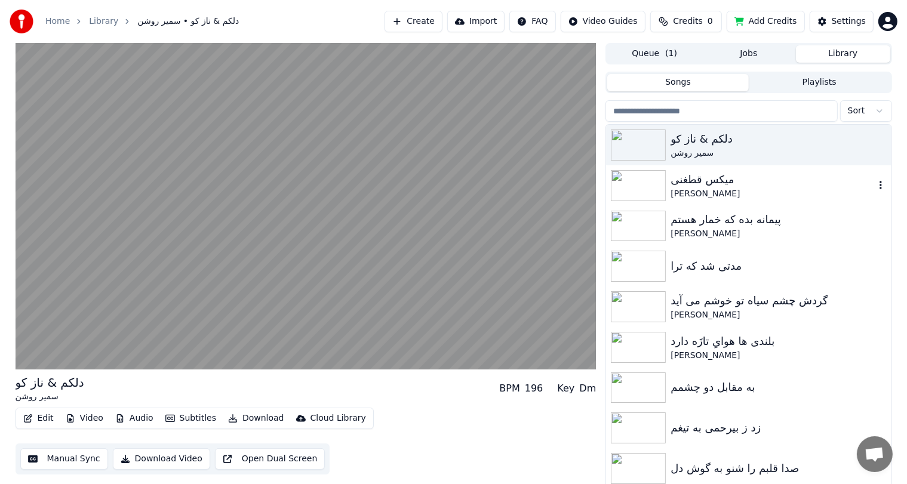
click at [644, 177] on img at bounding box center [638, 185] width 55 height 31
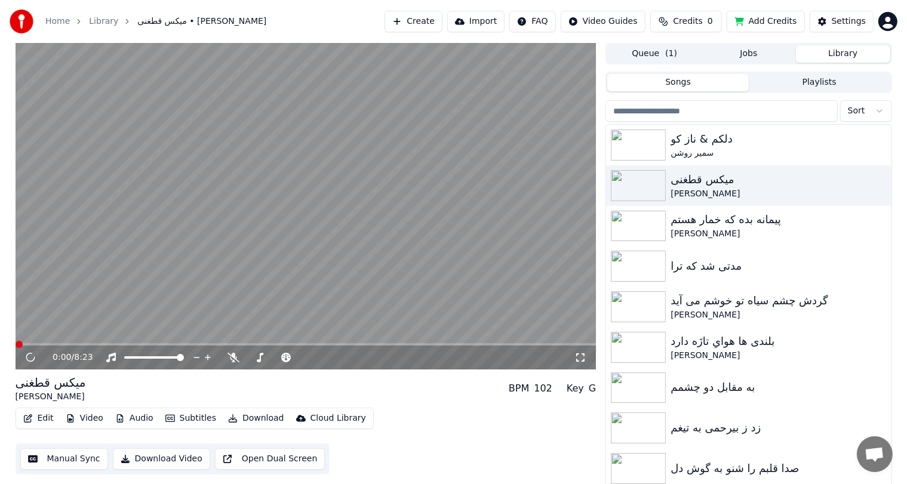
click at [39, 419] on button "Edit" at bounding box center [39, 418] width 40 height 17
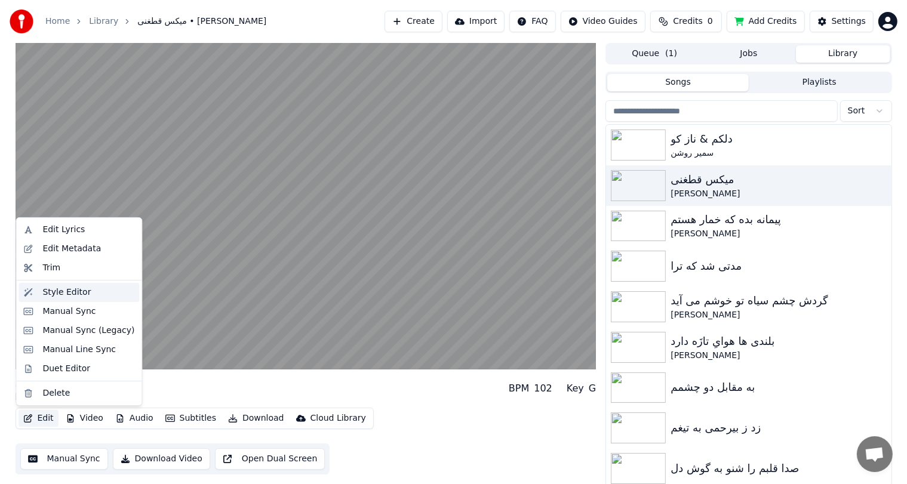
click at [70, 291] on div "Style Editor" at bounding box center [66, 293] width 48 height 12
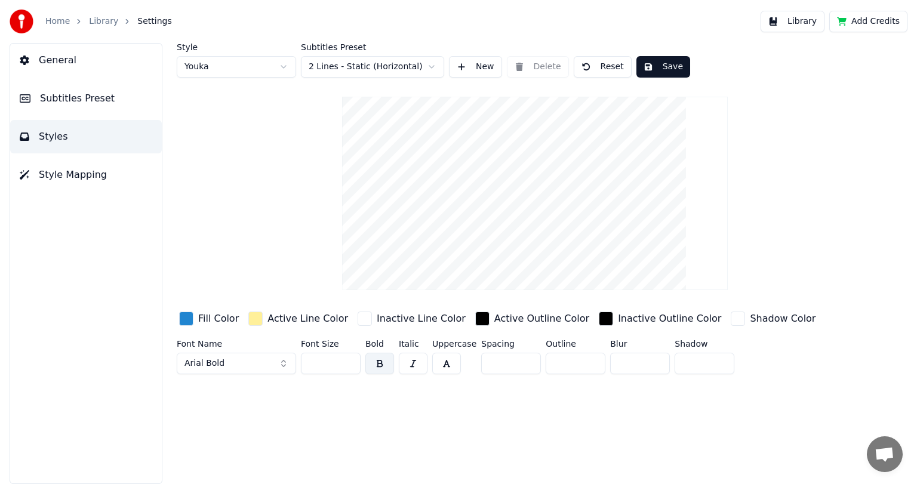
click at [62, 97] on span "Subtitles Preset" at bounding box center [77, 98] width 75 height 14
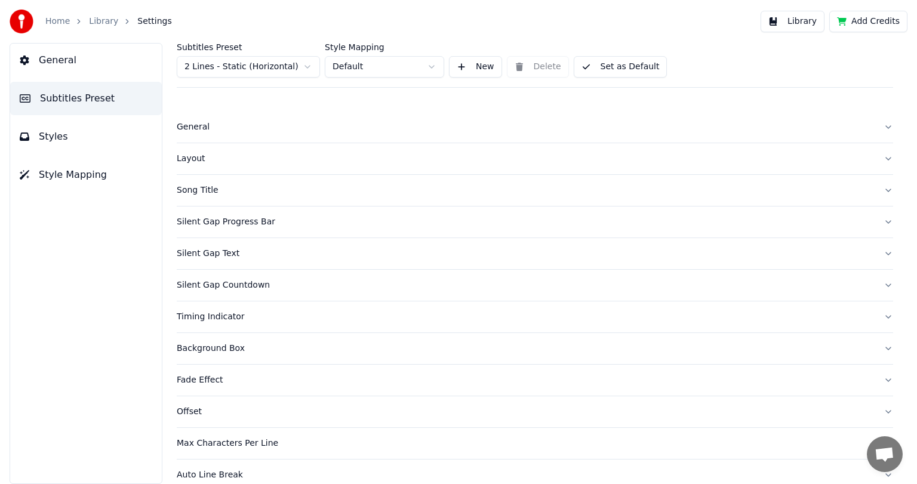
scroll to position [45, 0]
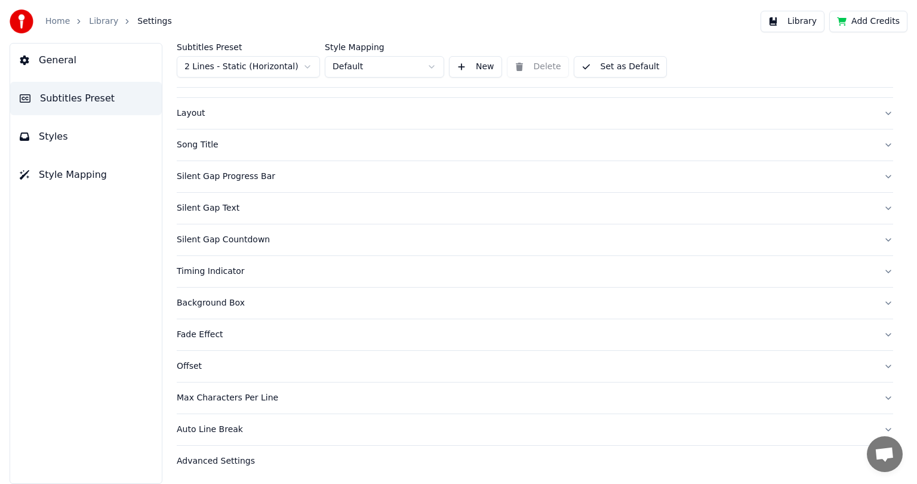
click at [247, 177] on div "Silent Gap Progress Bar" at bounding box center [525, 177] width 697 height 12
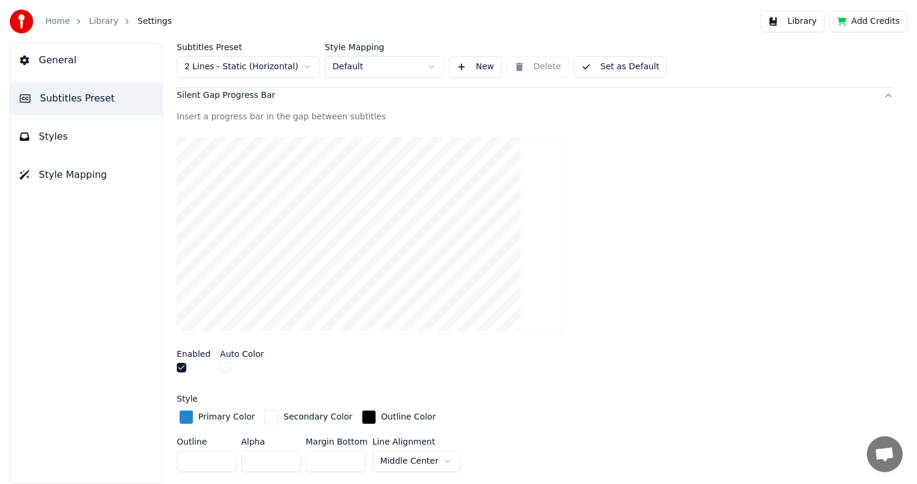
scroll to position [127, 0]
click at [222, 368] on button "button" at bounding box center [225, 368] width 10 height 10
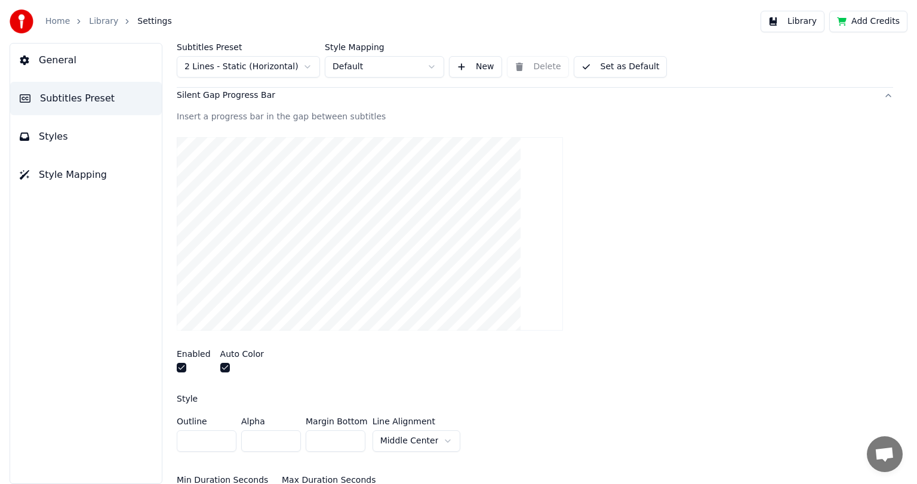
click at [599, 64] on button "Set as Default" at bounding box center [621, 66] width 94 height 21
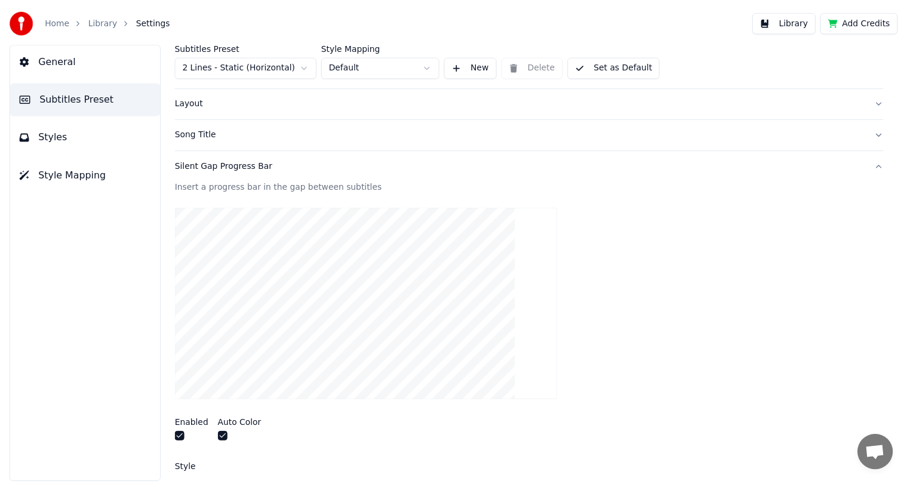
scroll to position [55, 0]
click at [620, 67] on button "Set as Default" at bounding box center [621, 66] width 94 height 21
click at [95, 17] on link "Library" at bounding box center [103, 22] width 29 height 12
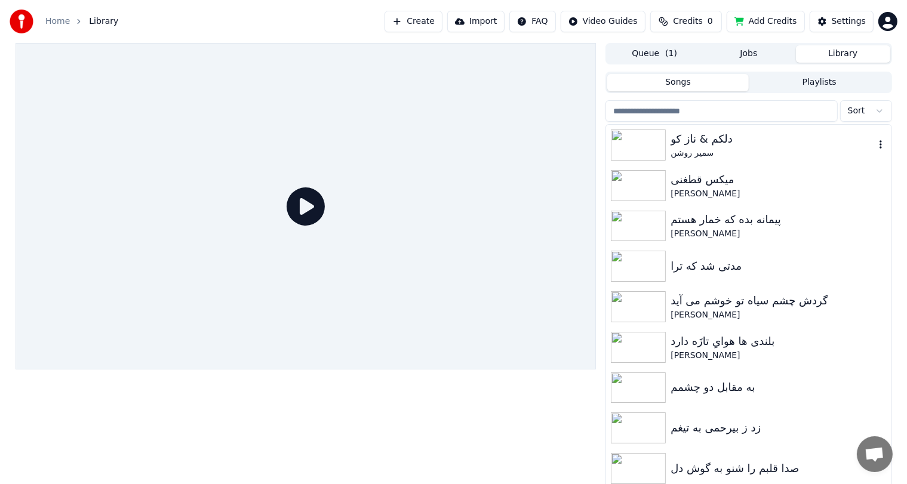
click at [664, 143] on img at bounding box center [638, 145] width 55 height 31
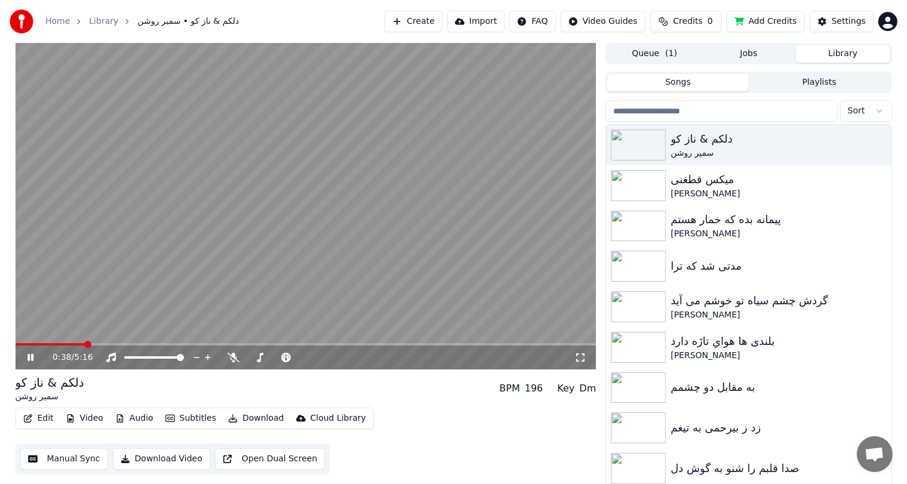
click at [85, 344] on span at bounding box center [306, 344] width 581 height 2
click at [103, 344] on span at bounding box center [306, 344] width 581 height 2
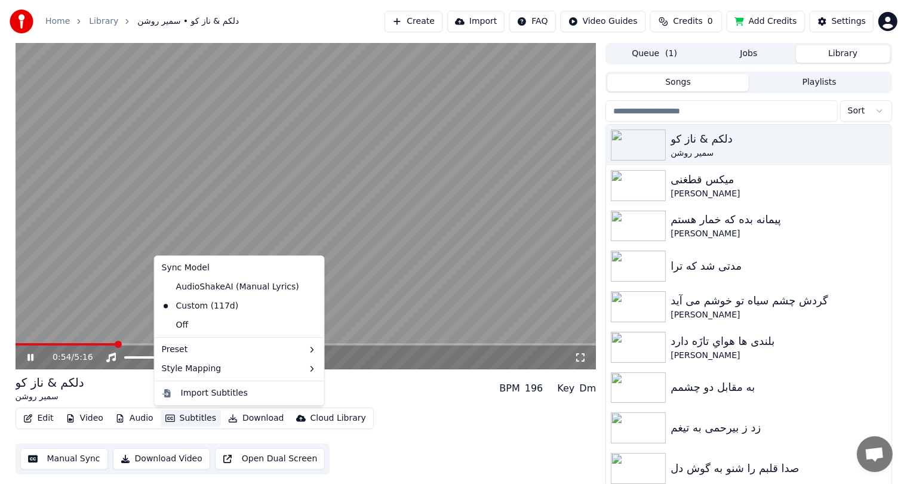
click at [190, 418] on button "Subtitles" at bounding box center [191, 418] width 60 height 17
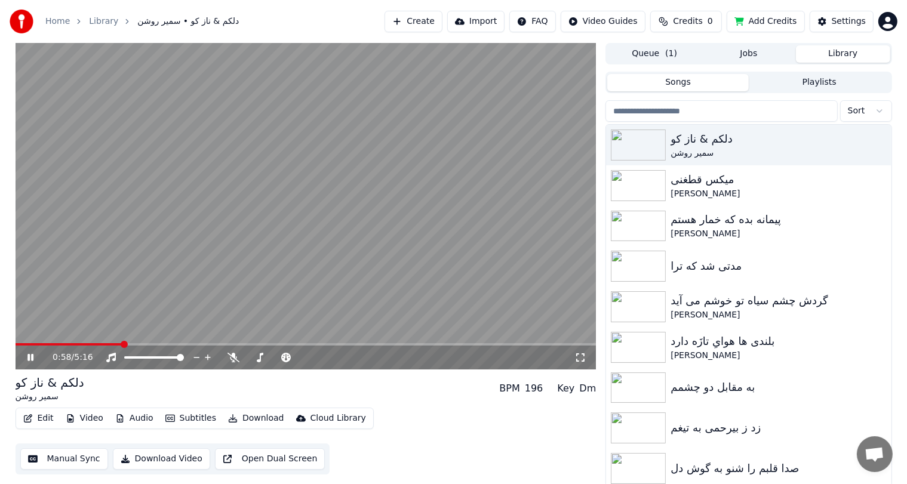
click at [110, 247] on video at bounding box center [306, 206] width 581 height 327
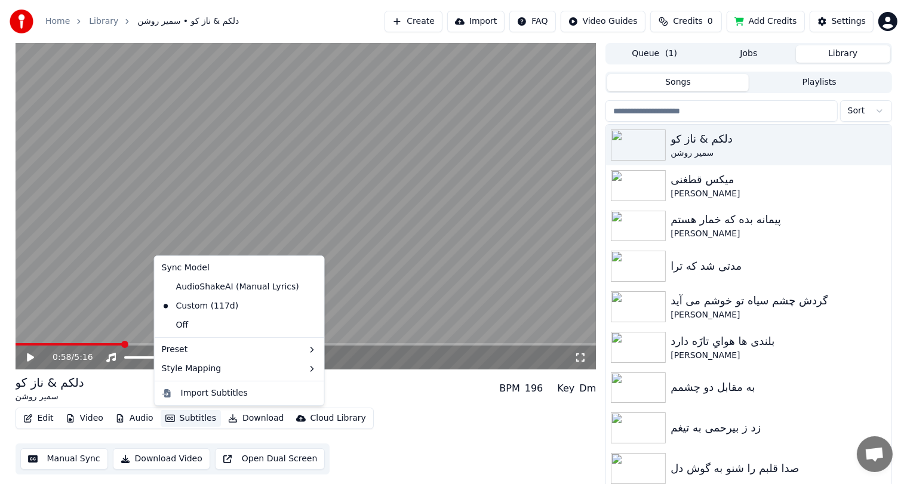
click at [186, 419] on button "Subtitles" at bounding box center [191, 418] width 60 height 17
click at [203, 289] on div "AudioShakeAI (Manual Lyrics)" at bounding box center [230, 287] width 147 height 19
click at [189, 418] on button "Subtitles" at bounding box center [191, 418] width 60 height 17
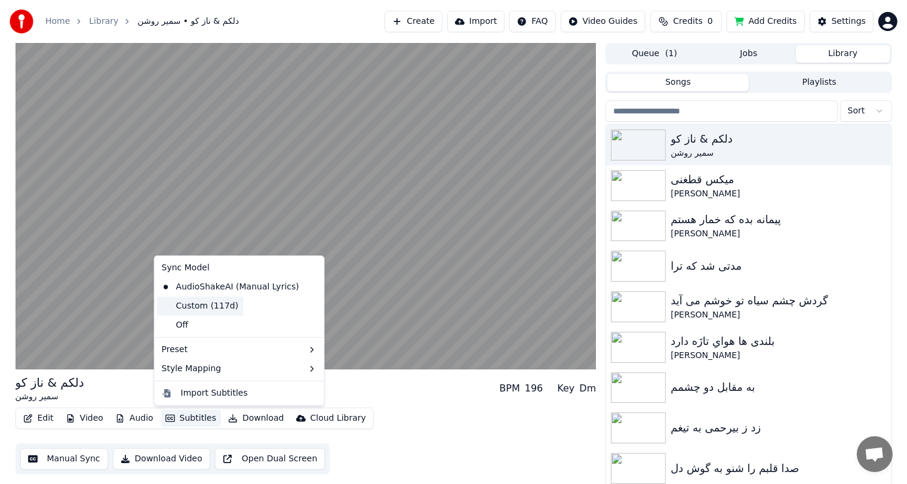
click at [224, 310] on div "Custom (117d)" at bounding box center [200, 306] width 87 height 19
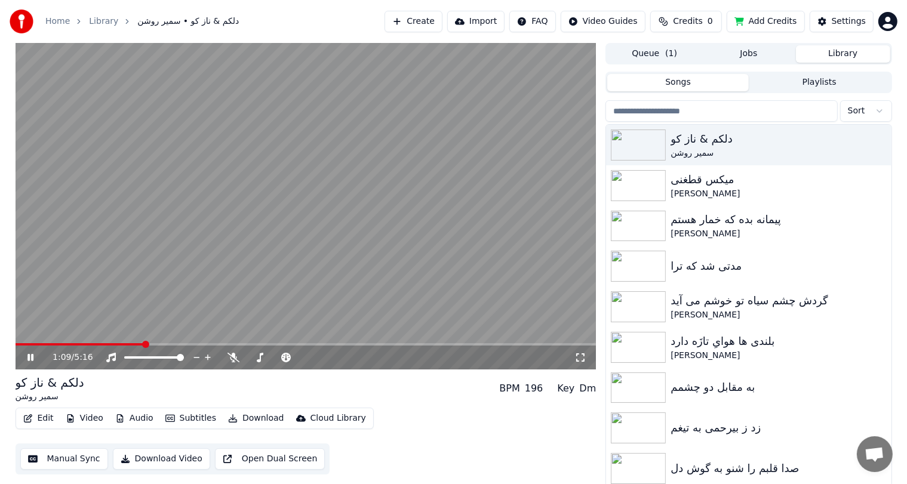
click at [218, 238] on video at bounding box center [306, 206] width 581 height 327
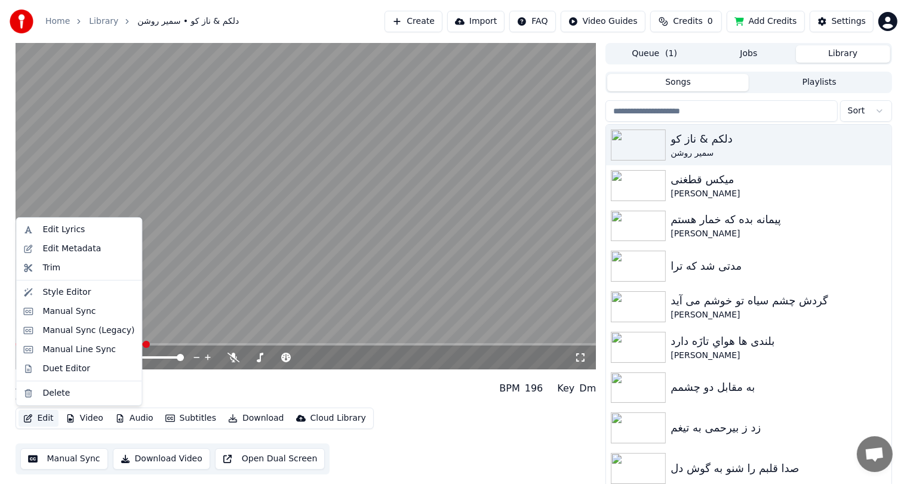
click at [54, 418] on button "Edit" at bounding box center [39, 418] width 40 height 17
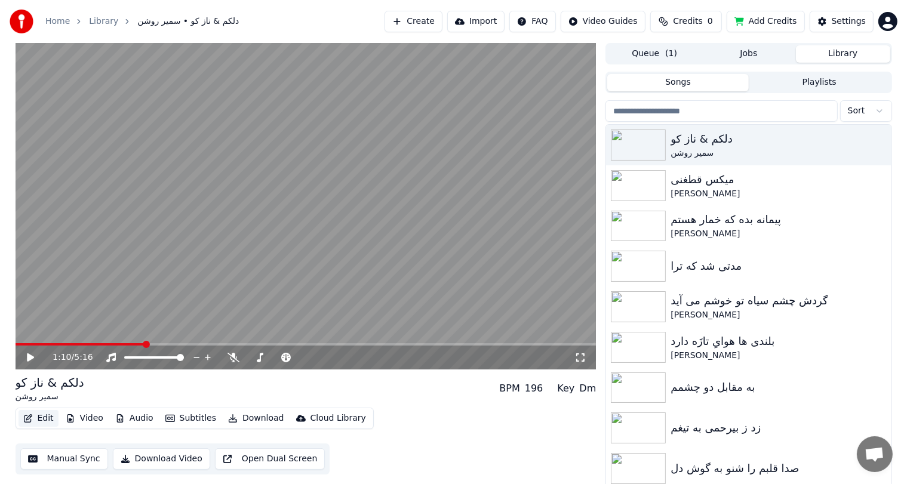
click at [54, 418] on button "Edit" at bounding box center [39, 418] width 40 height 17
click at [830, 16] on button "Settings" at bounding box center [842, 21] width 64 height 21
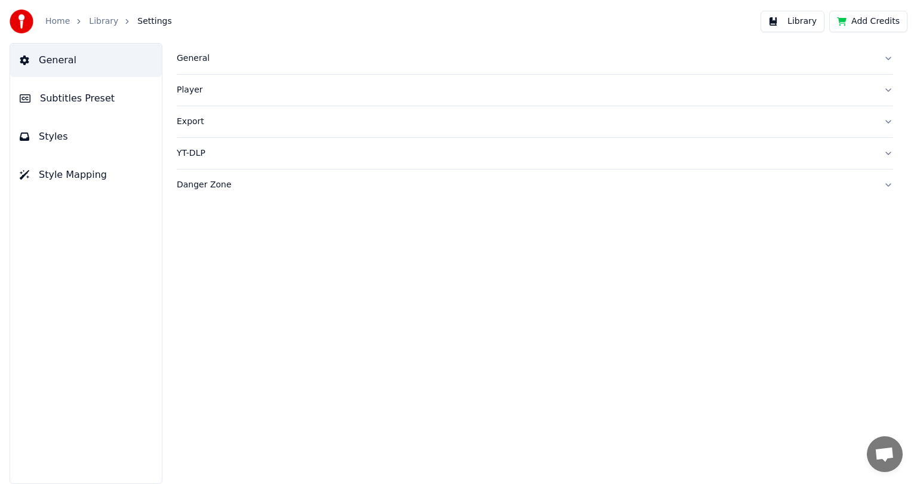
click at [54, 139] on span "Styles" at bounding box center [53, 137] width 29 height 14
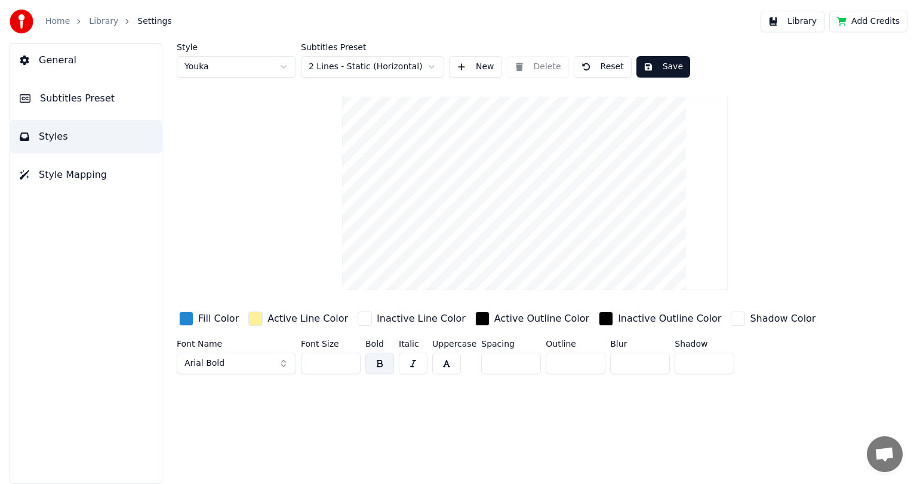
click at [60, 168] on span "Style Mapping" at bounding box center [73, 175] width 68 height 14
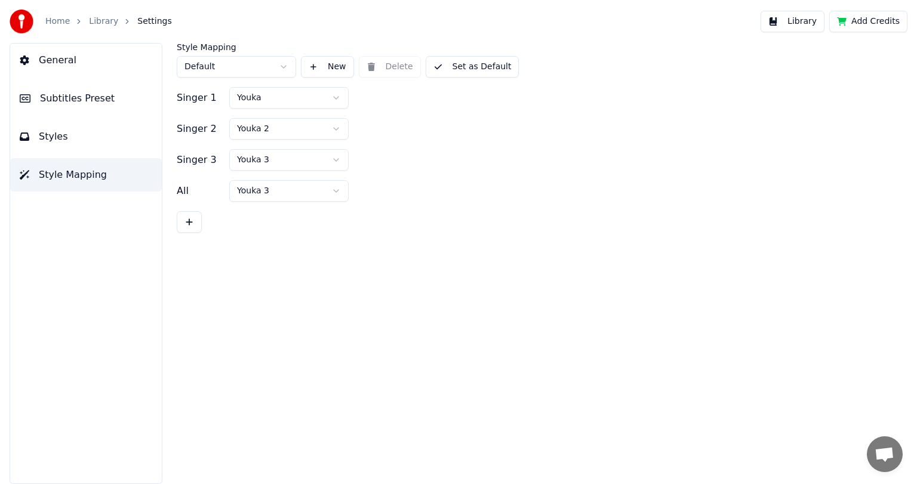
click at [63, 113] on button "Subtitles Preset" at bounding box center [86, 98] width 152 height 33
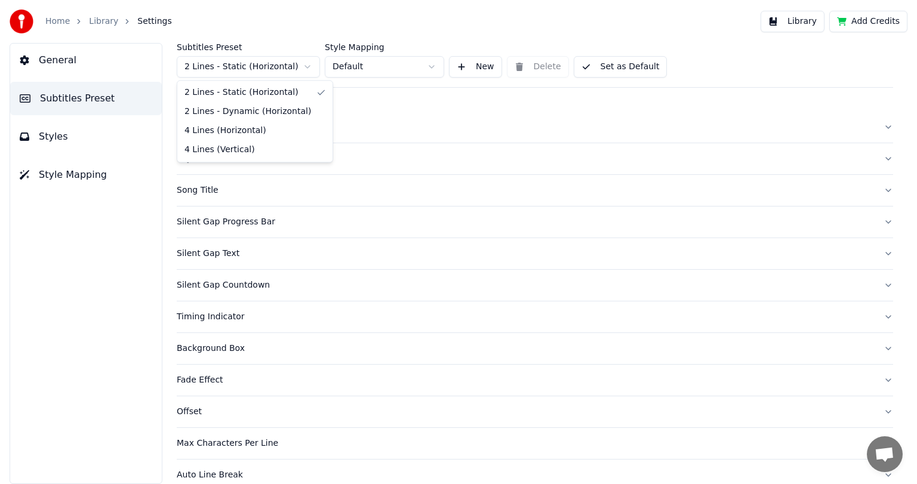
click at [305, 65] on html "Home Library Settings Library Add Credits General Subtitles Preset Styles Style…" at bounding box center [458, 242] width 917 height 484
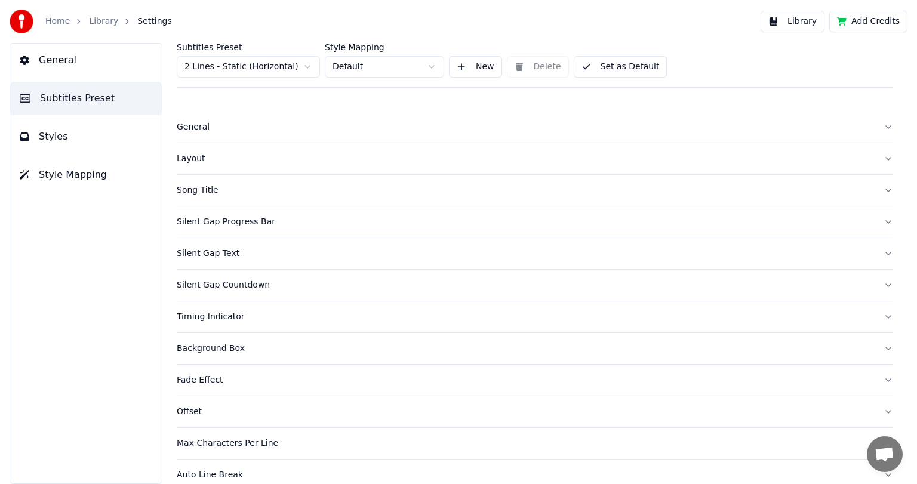
click at [305, 65] on html "Home Library Settings Library Add Credits General Subtitles Preset Styles Style…" at bounding box center [458, 242] width 917 height 484
